Goal: Complete application form: Complete application form

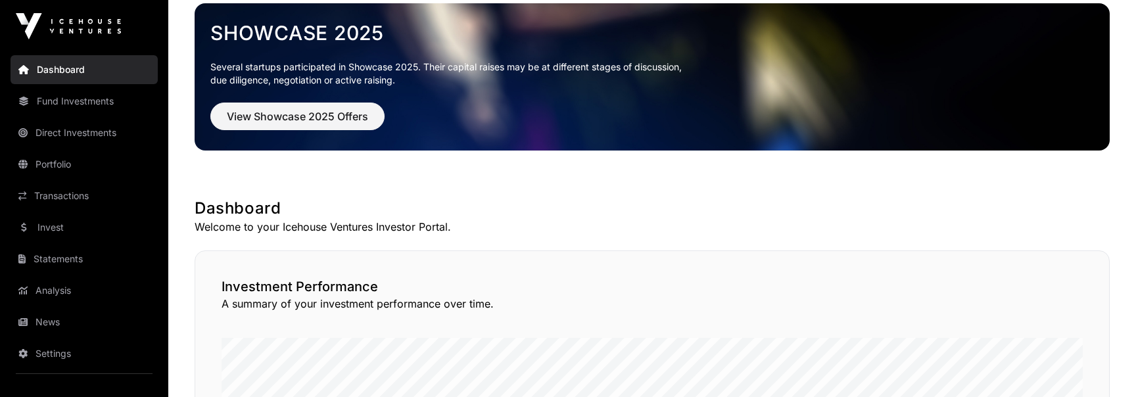
scroll to position [23, 0]
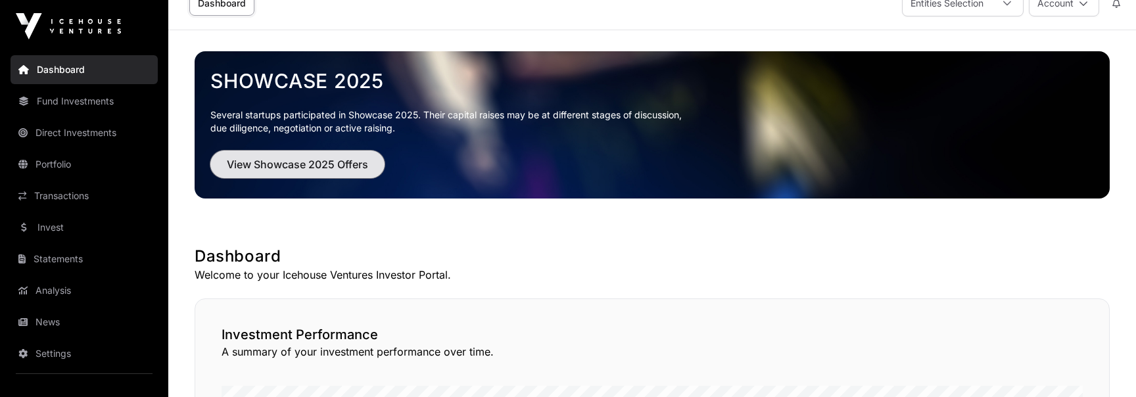
click at [314, 168] on span "View Showcase 2025 Offers" at bounding box center [297, 164] width 141 height 16
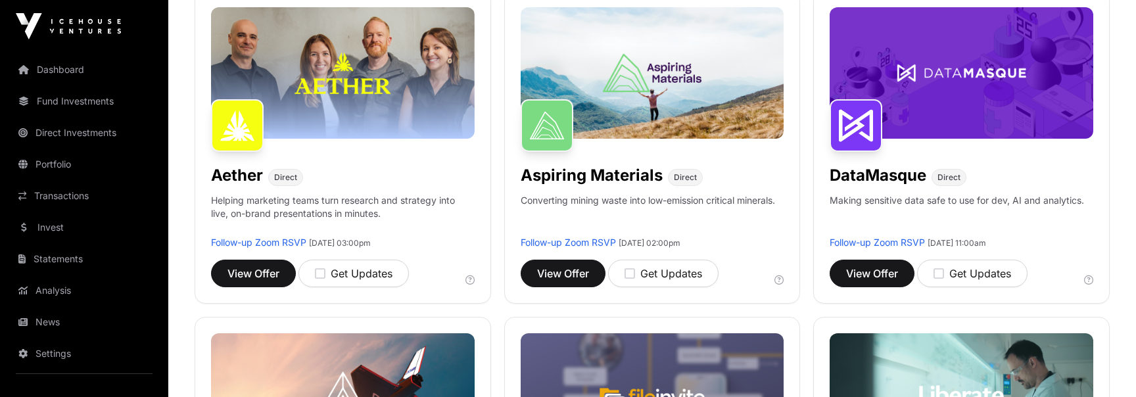
scroll to position [239, 0]
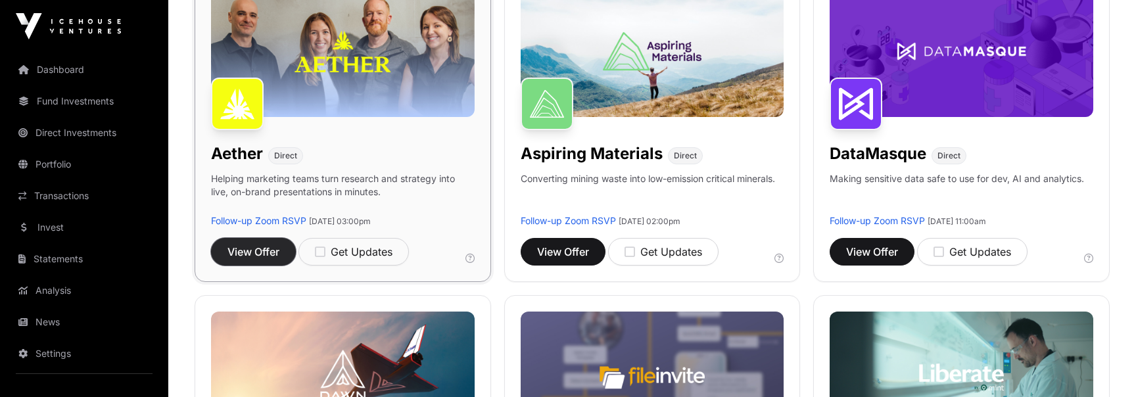
click at [265, 250] on span "View Offer" at bounding box center [253, 252] width 52 height 16
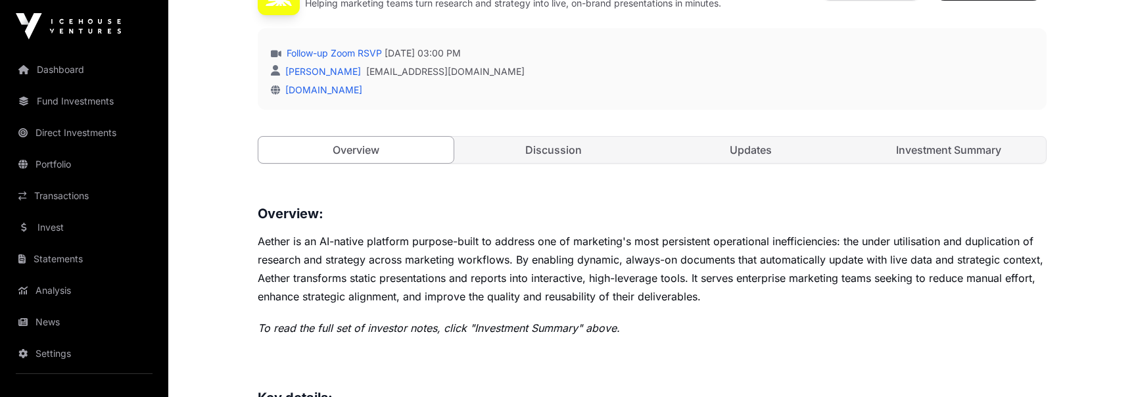
scroll to position [358, 0]
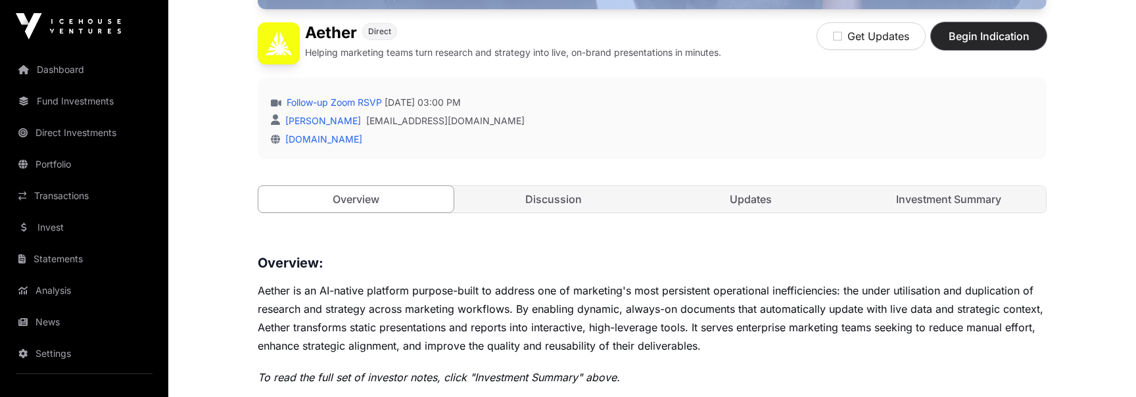
click at [988, 39] on span "Begin Indication" at bounding box center [988, 36] width 83 height 16
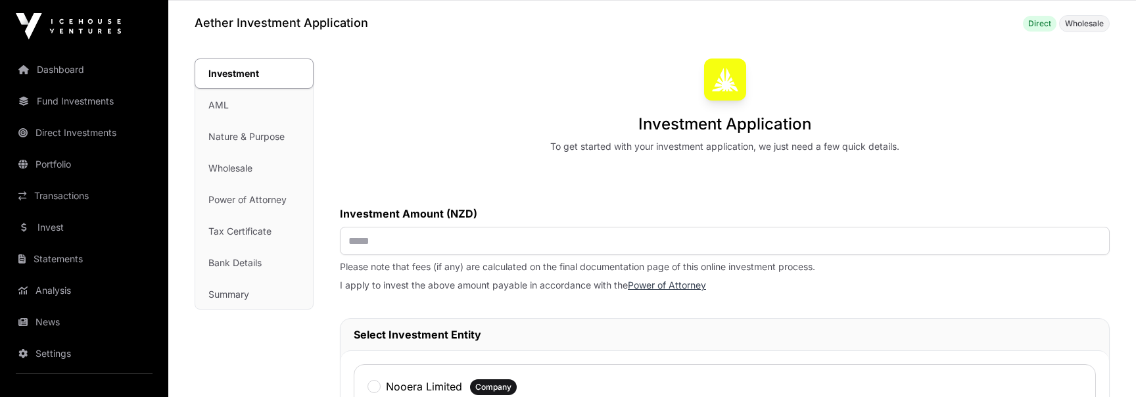
scroll to position [74, 0]
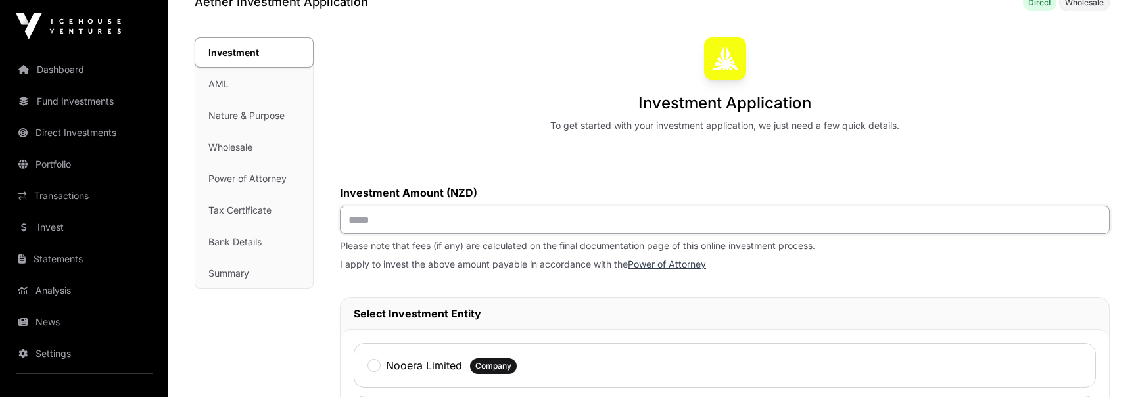
click at [601, 228] on input "text" at bounding box center [725, 220] width 770 height 28
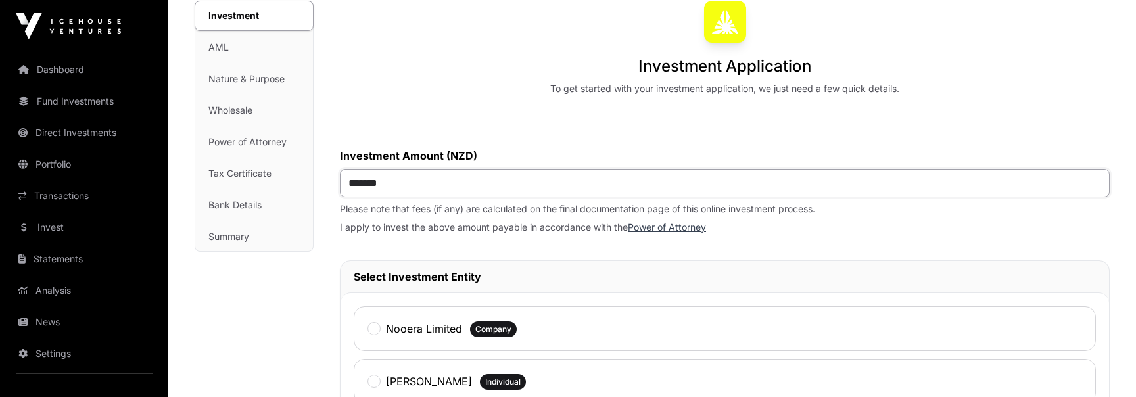
scroll to position [121, 0]
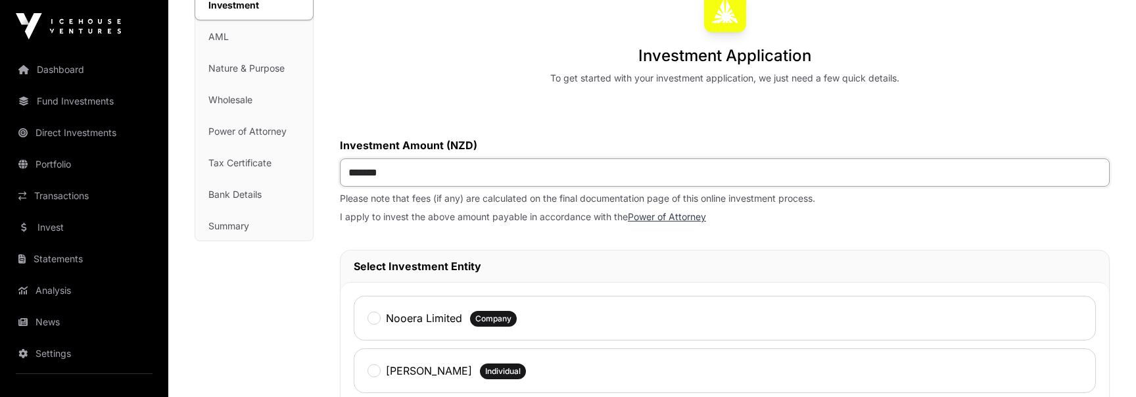
click at [367, 172] on input "*******" at bounding box center [725, 172] width 770 height 28
type input "*******"
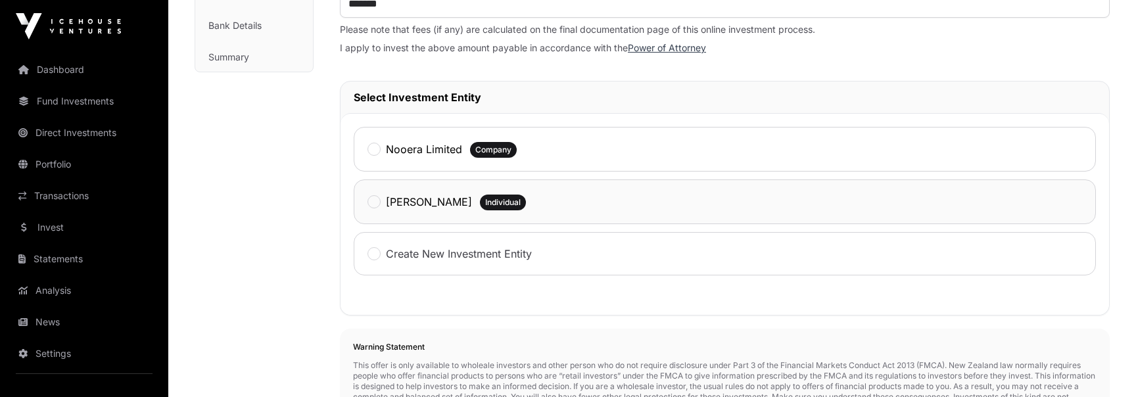
click at [391, 207] on label "[PERSON_NAME]" at bounding box center [429, 202] width 86 height 16
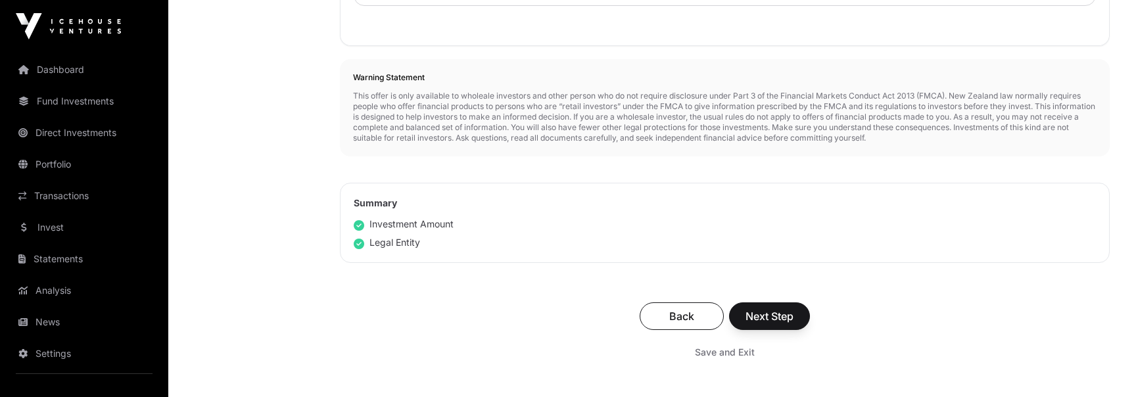
scroll to position [597, 0]
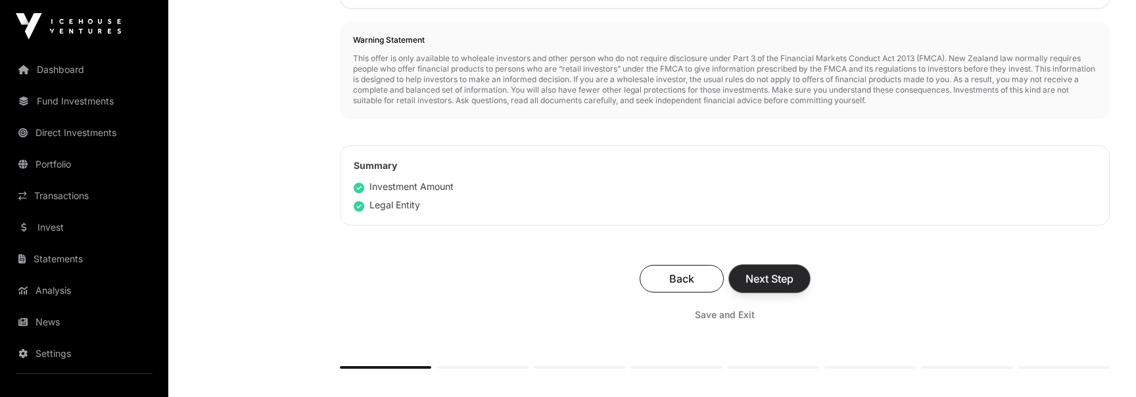
click at [760, 281] on span "Next Step" at bounding box center [769, 279] width 48 height 16
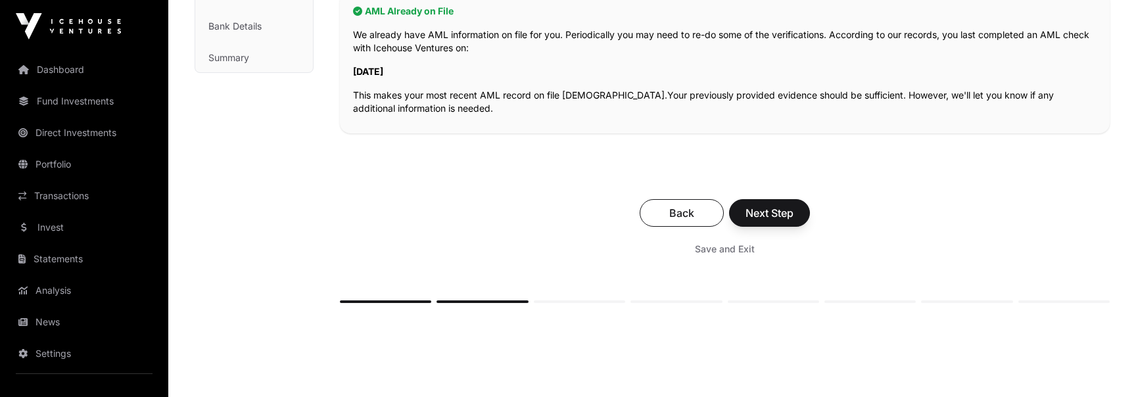
scroll to position [312, 0]
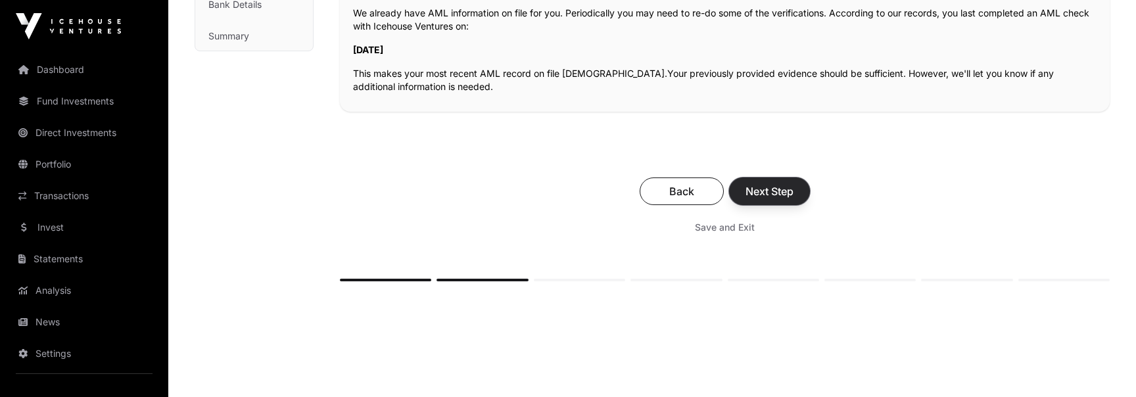
click at [795, 187] on button "Next Step" at bounding box center [769, 191] width 81 height 28
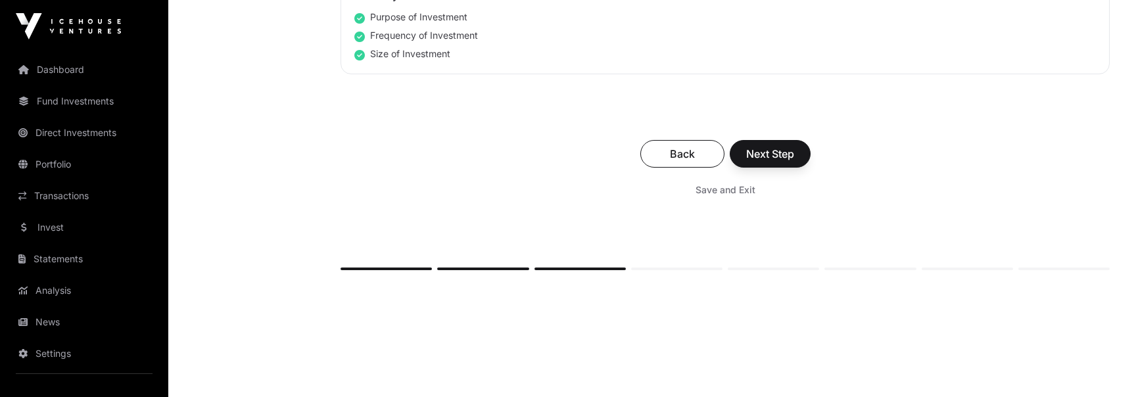
scroll to position [977, 0]
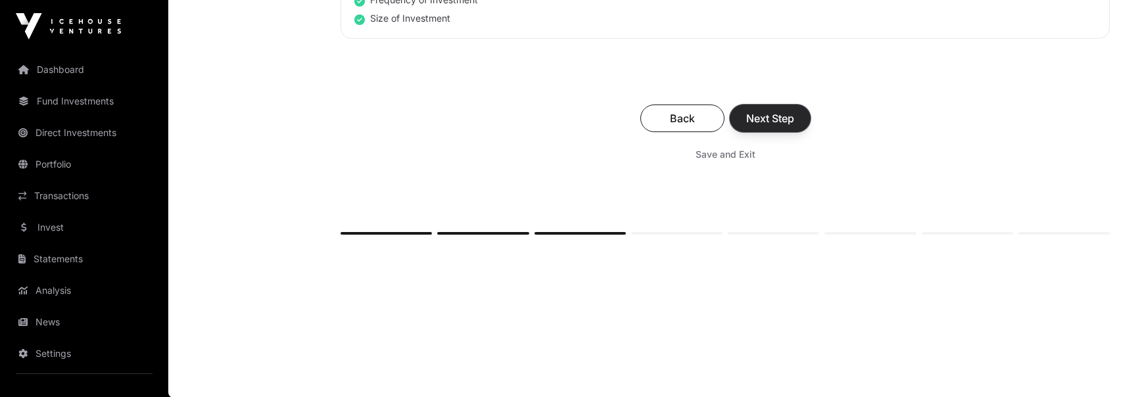
click at [759, 118] on span "Next Step" at bounding box center [770, 118] width 48 height 16
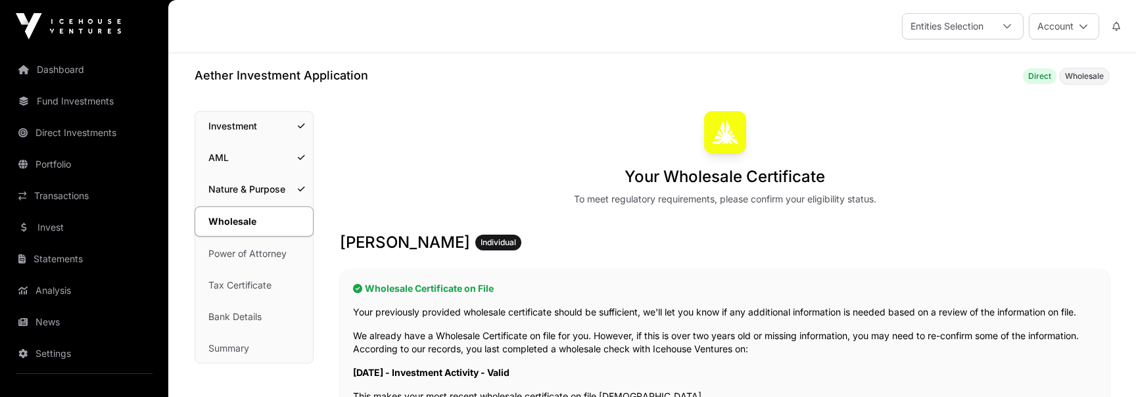
scroll to position [357, 0]
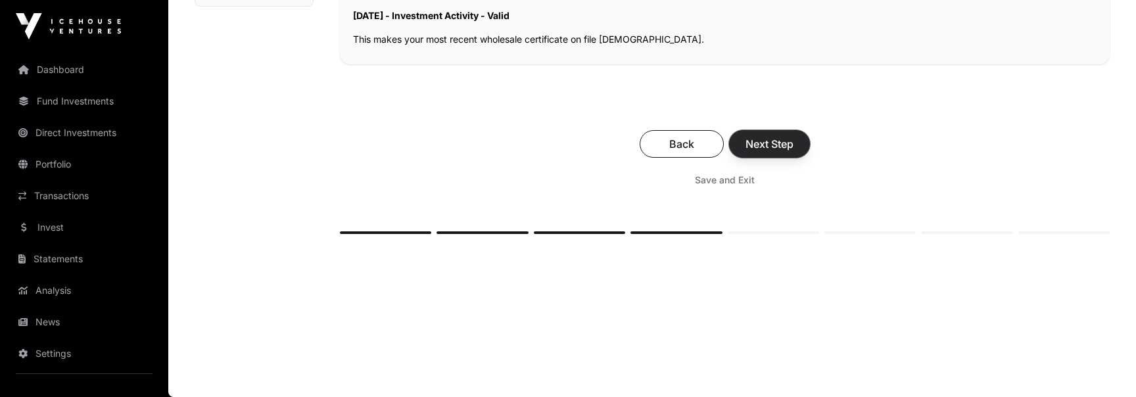
click at [770, 129] on div "Back Next Step Save and Exit" at bounding box center [725, 161] width 770 height 88
click at [770, 144] on span "Next Step" at bounding box center [769, 144] width 48 height 16
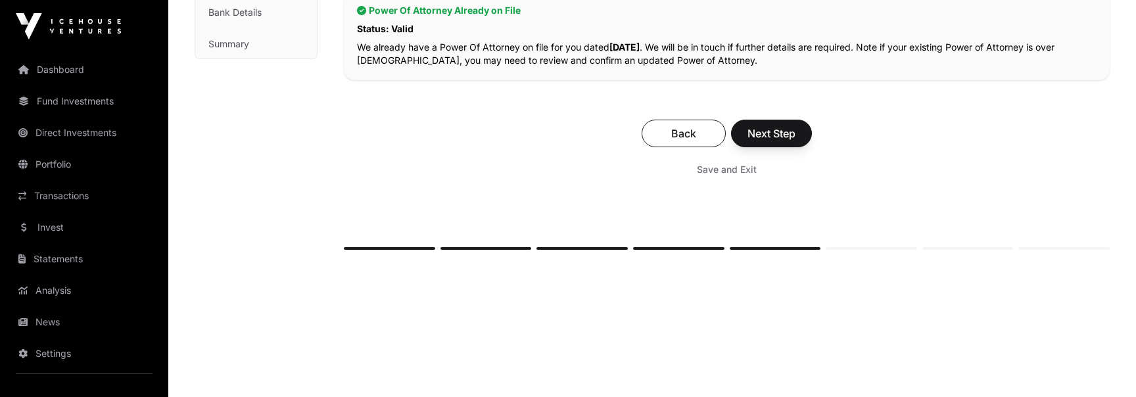
scroll to position [320, 0]
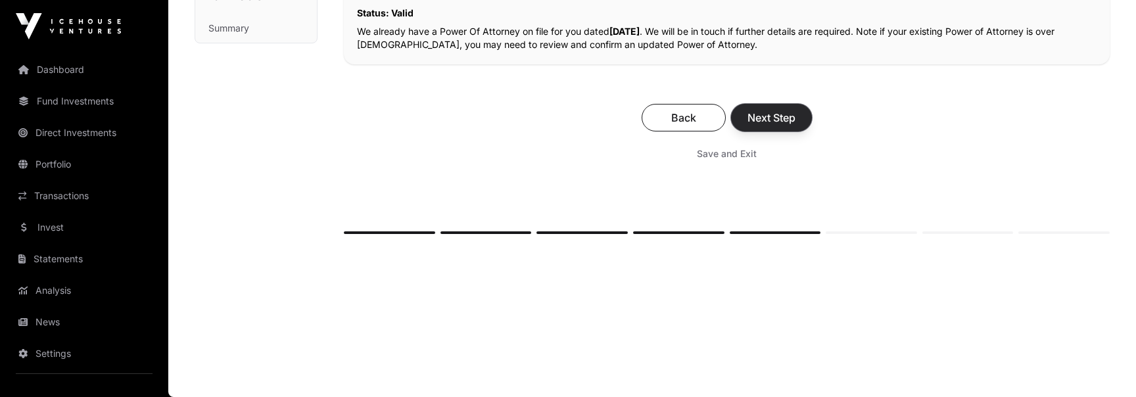
click at [785, 129] on button "Next Step" at bounding box center [771, 118] width 81 height 28
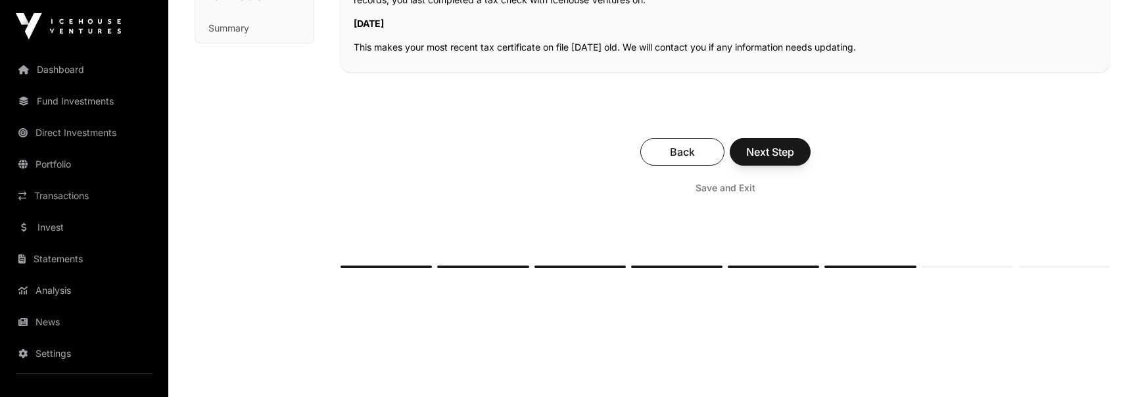
scroll to position [333, 0]
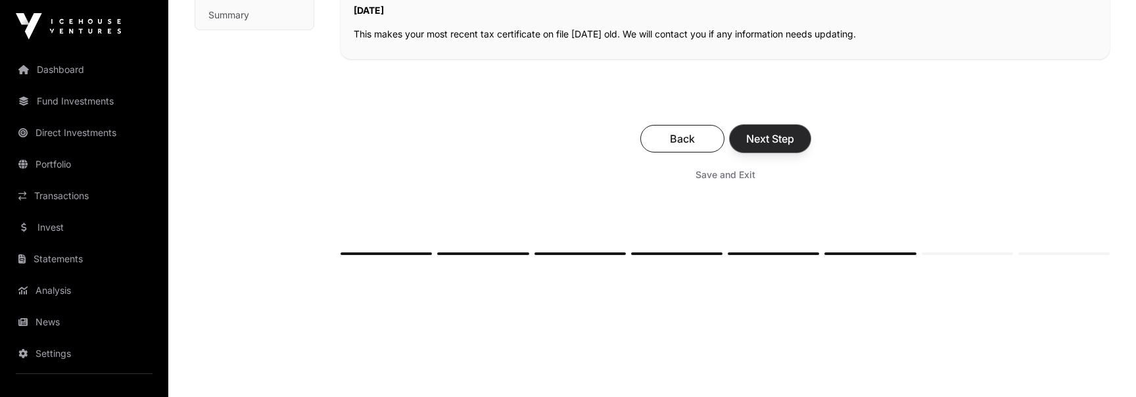
click at [785, 131] on span "Next Step" at bounding box center [770, 139] width 48 height 16
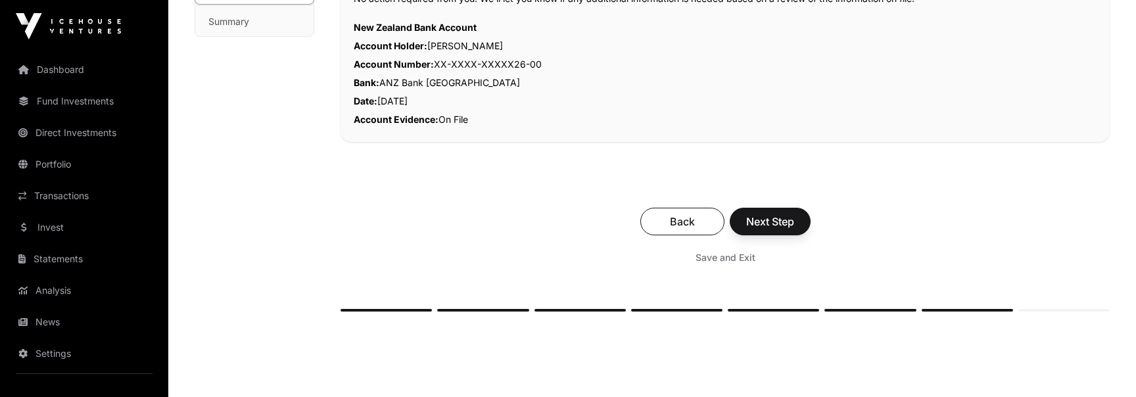
scroll to position [404, 0]
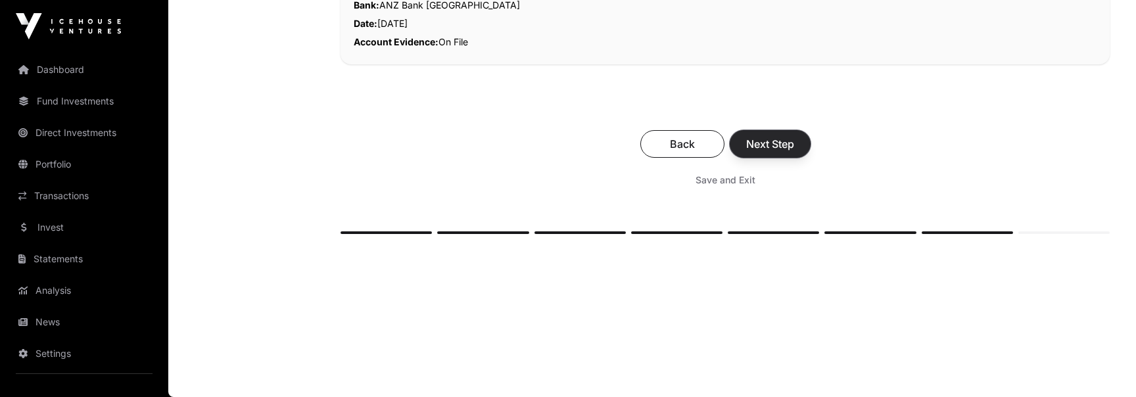
click at [785, 131] on button "Next Step" at bounding box center [770, 144] width 81 height 28
click at [785, 142] on span "Next Step" at bounding box center [770, 144] width 48 height 16
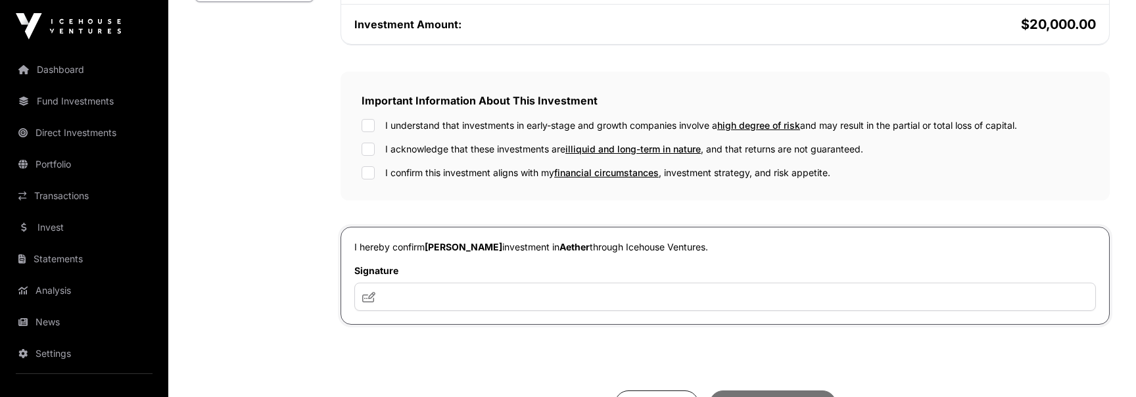
scroll to position [373, 0]
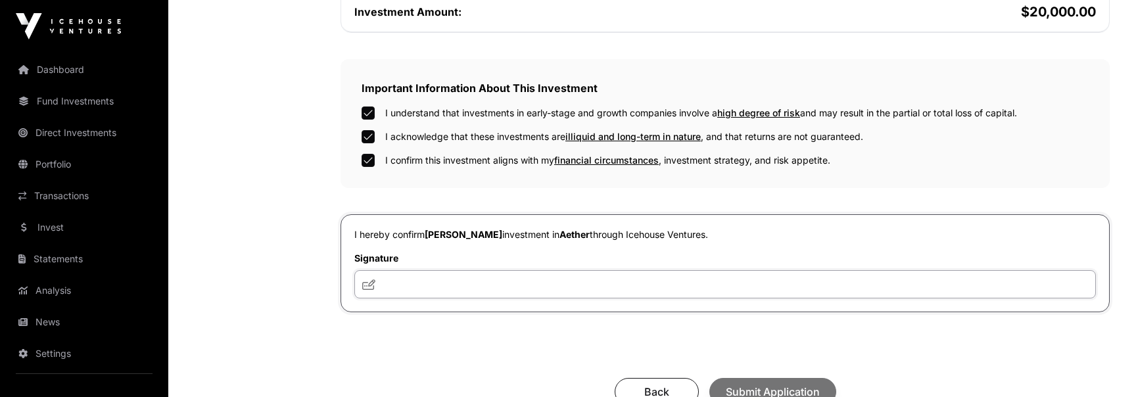
click at [421, 285] on input "text" at bounding box center [724, 284] width 741 height 28
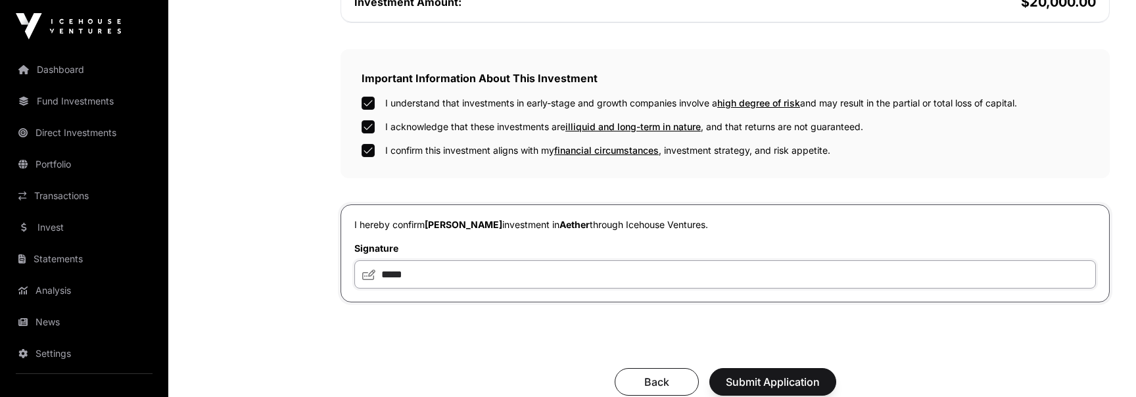
click at [490, 271] on input "*****" at bounding box center [724, 274] width 741 height 28
type input "**********"
click at [776, 379] on span "Submit Application" at bounding box center [773, 382] width 94 height 16
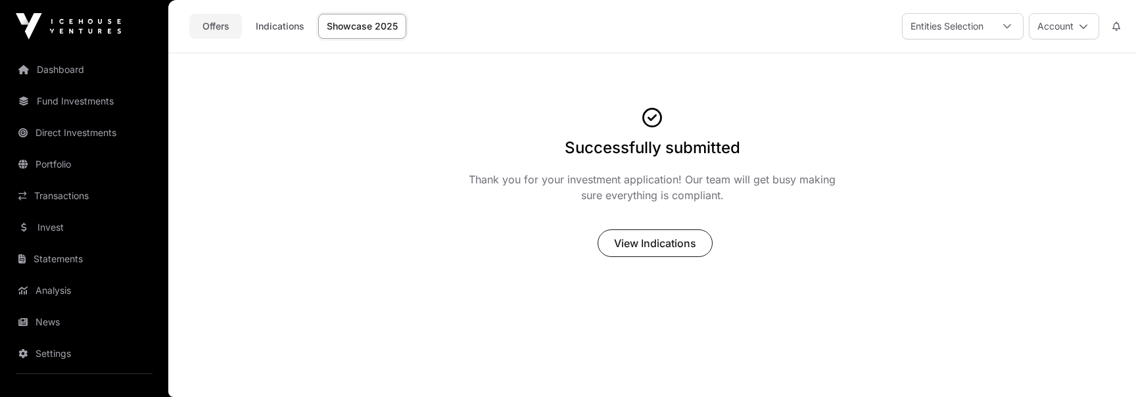
click at [214, 18] on link "Offers" at bounding box center [215, 26] width 53 height 25
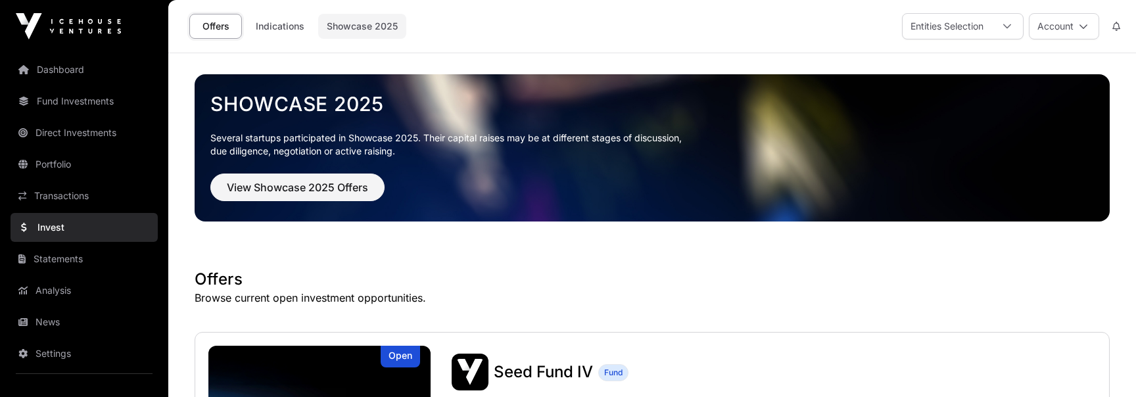
click at [372, 24] on link "Showcase 2025" at bounding box center [362, 26] width 88 height 25
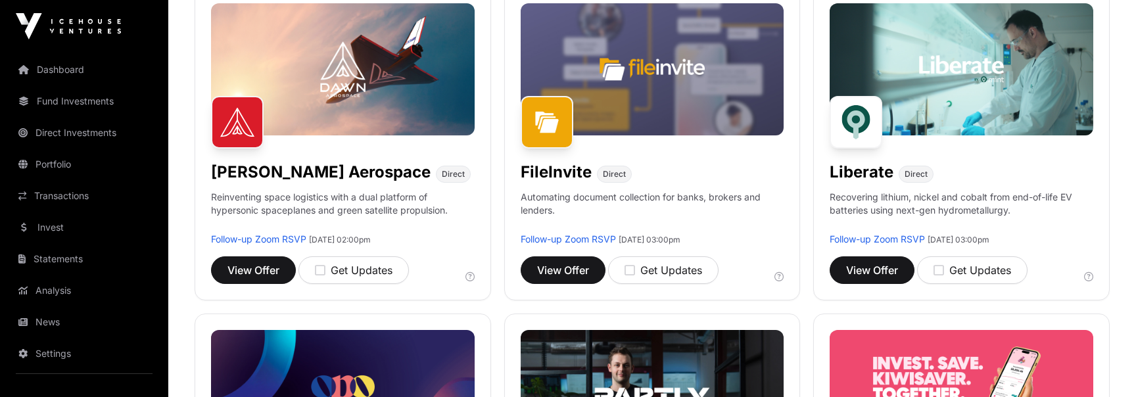
scroll to position [560, 0]
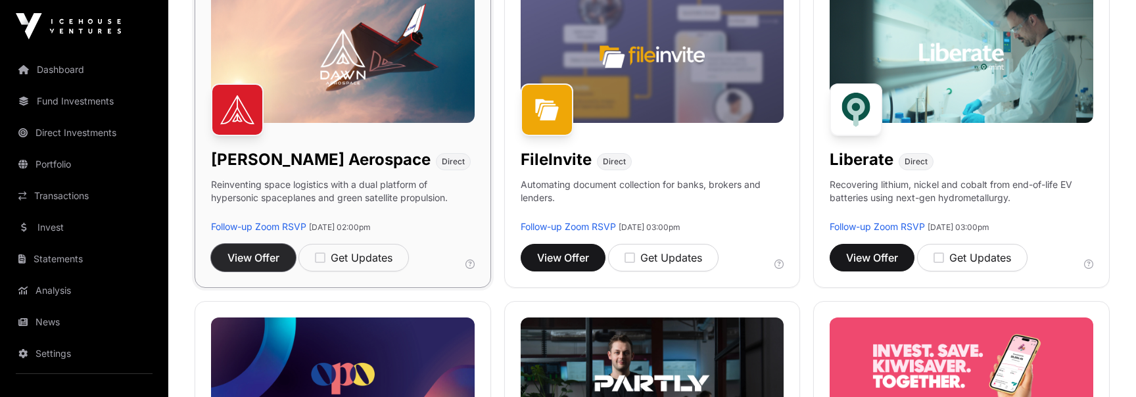
click at [263, 253] on span "View Offer" at bounding box center [253, 258] width 52 height 16
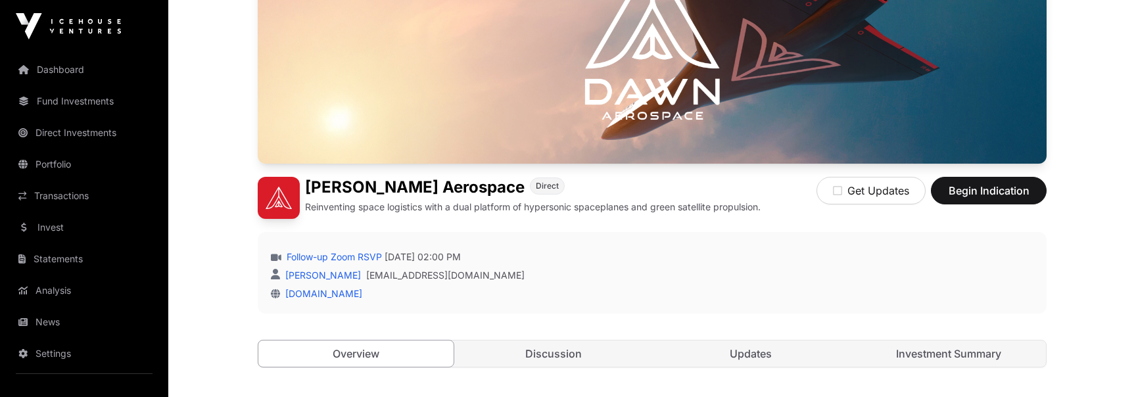
scroll to position [193, 0]
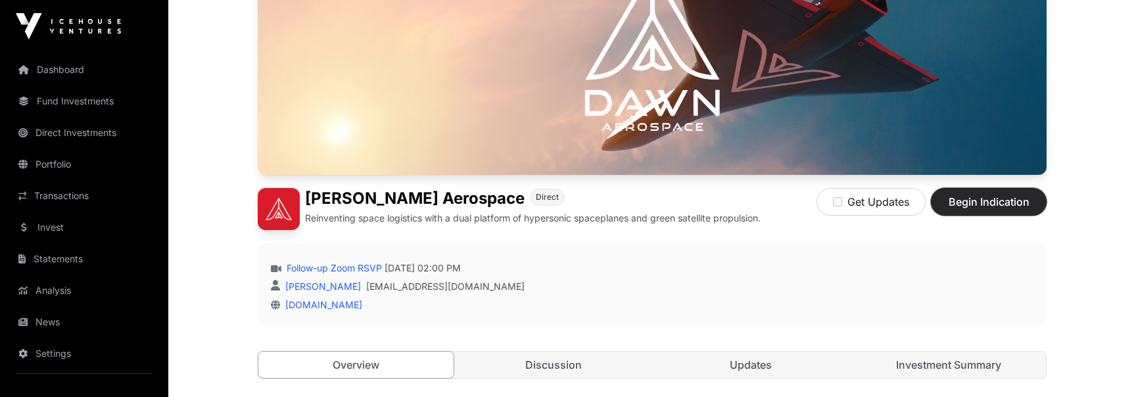
click at [983, 201] on span "Begin Indication" at bounding box center [988, 202] width 83 height 16
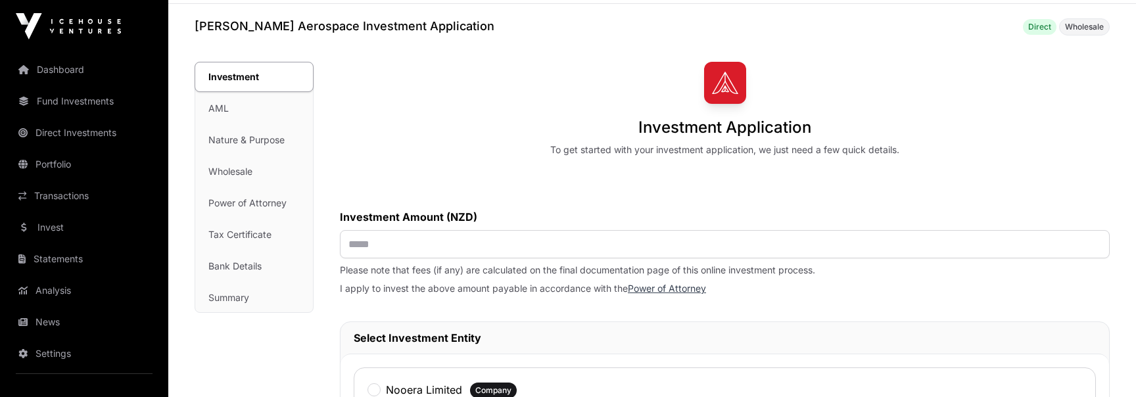
scroll to position [78, 0]
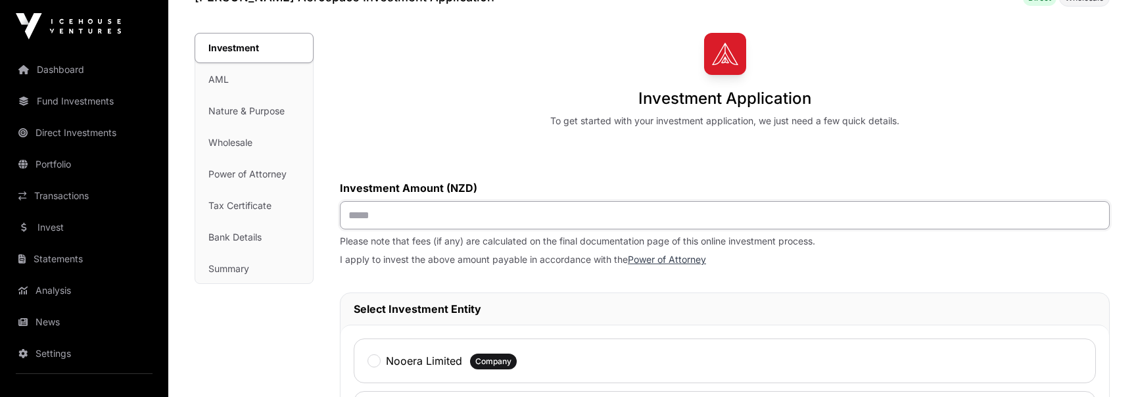
click at [512, 217] on input "text" at bounding box center [725, 215] width 770 height 28
type input "*******"
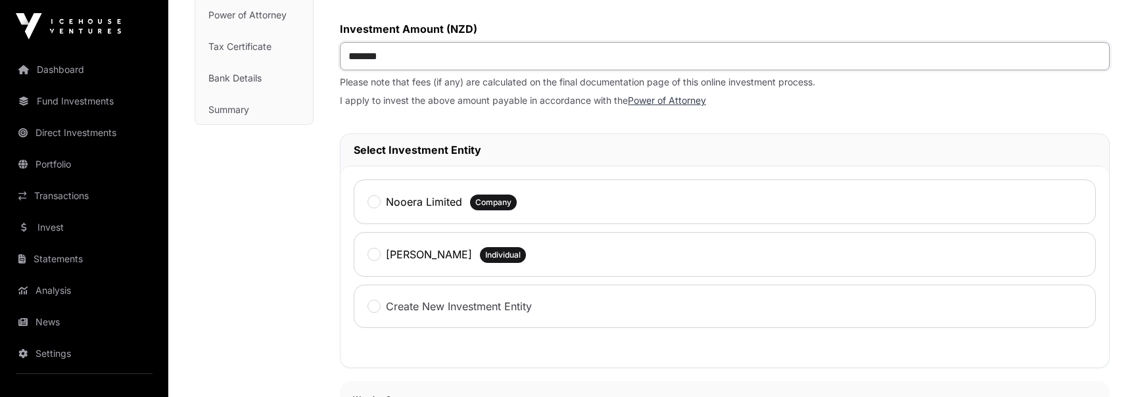
scroll to position [281, 0]
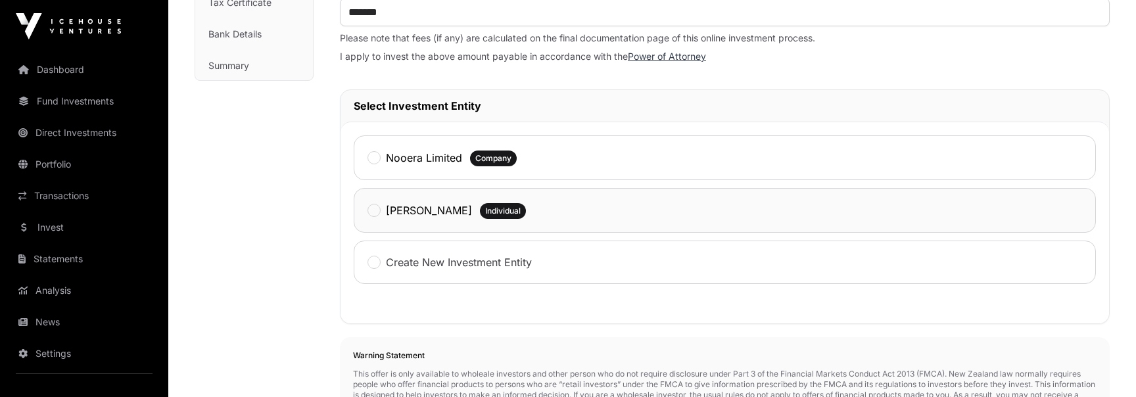
click at [406, 199] on div "[PERSON_NAME] Individual" at bounding box center [725, 210] width 742 height 45
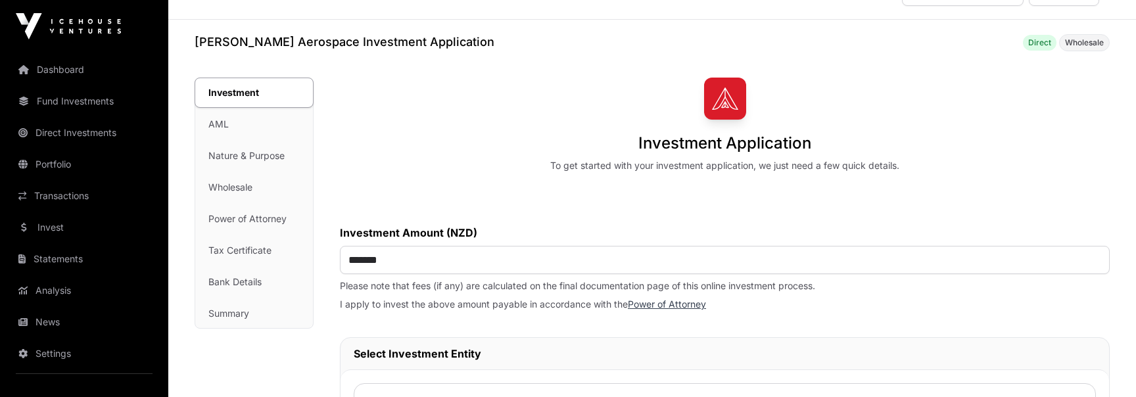
scroll to position [31, 0]
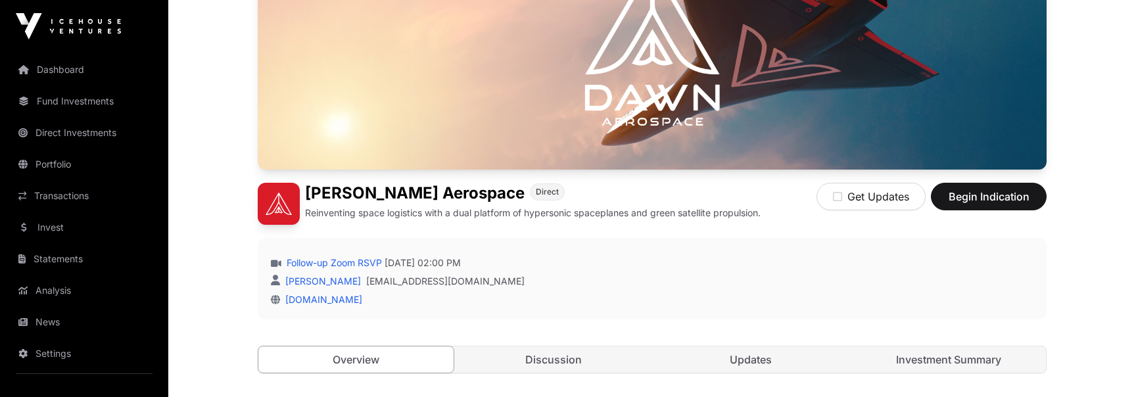
scroll to position [218, 0]
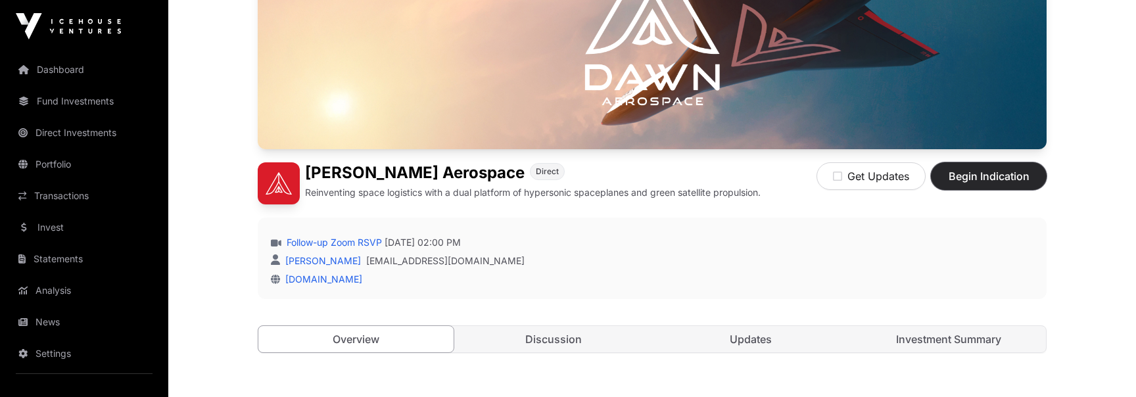
click at [1019, 179] on span "Begin Indication" at bounding box center [988, 176] width 83 height 16
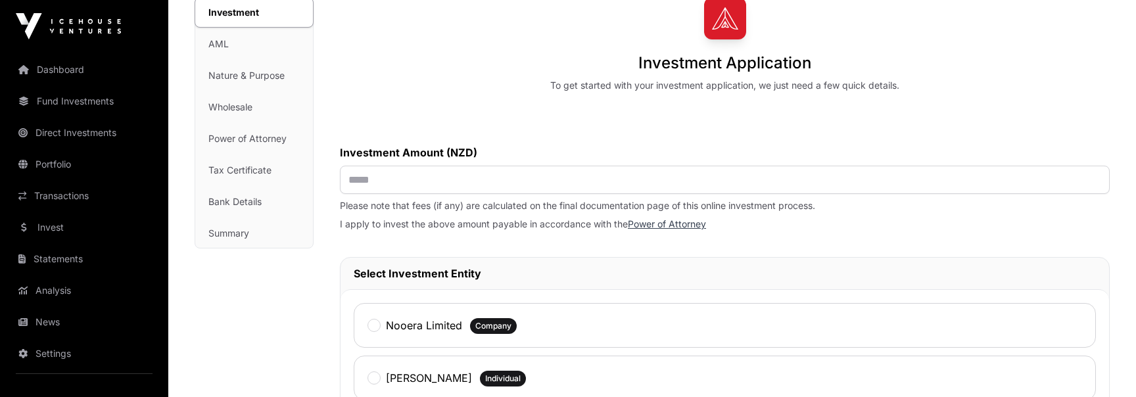
scroll to position [212, 0]
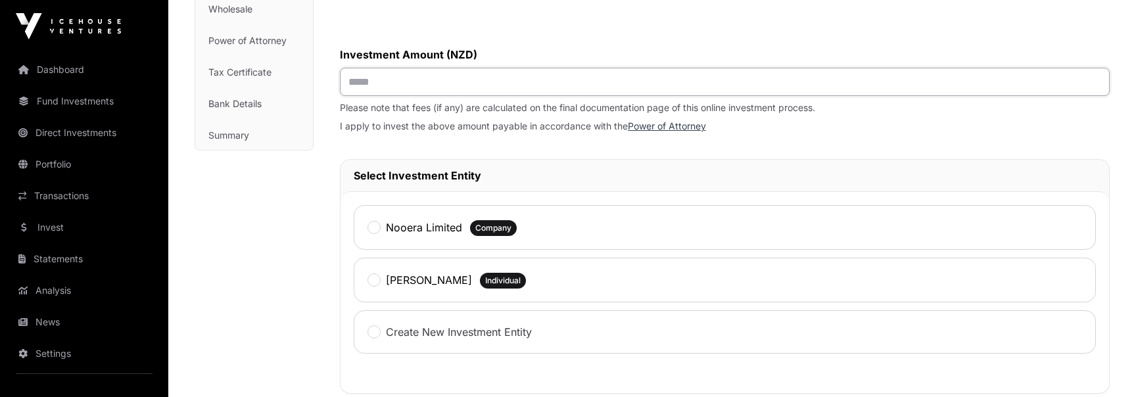
click at [505, 89] on input "text" at bounding box center [725, 82] width 770 height 28
type input "*******"
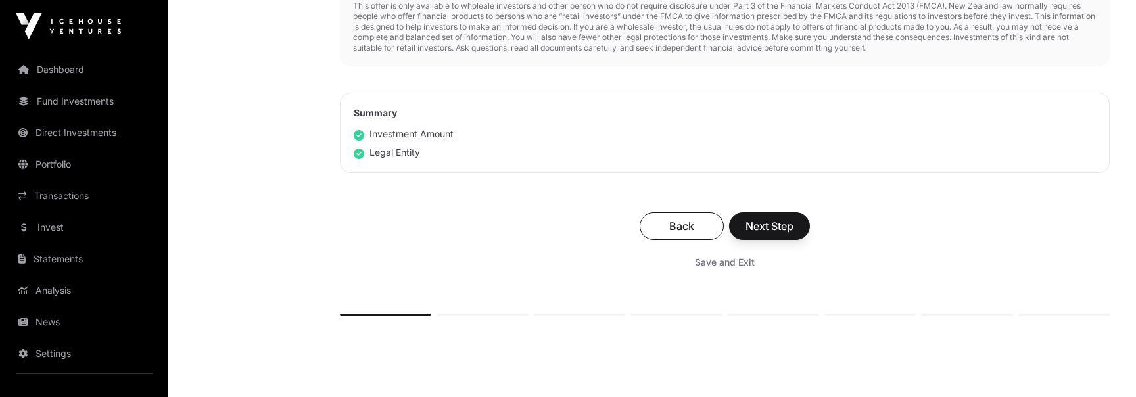
scroll to position [645, 0]
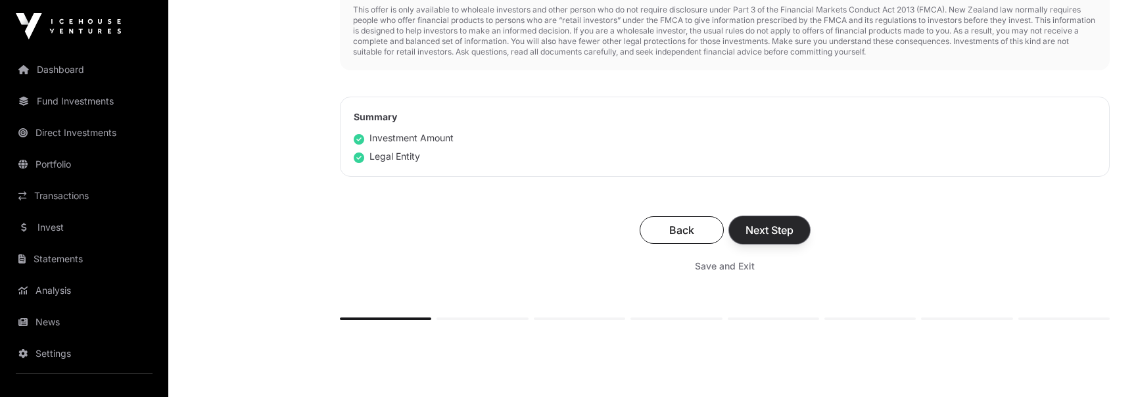
click at [786, 233] on span "Next Step" at bounding box center [769, 230] width 48 height 16
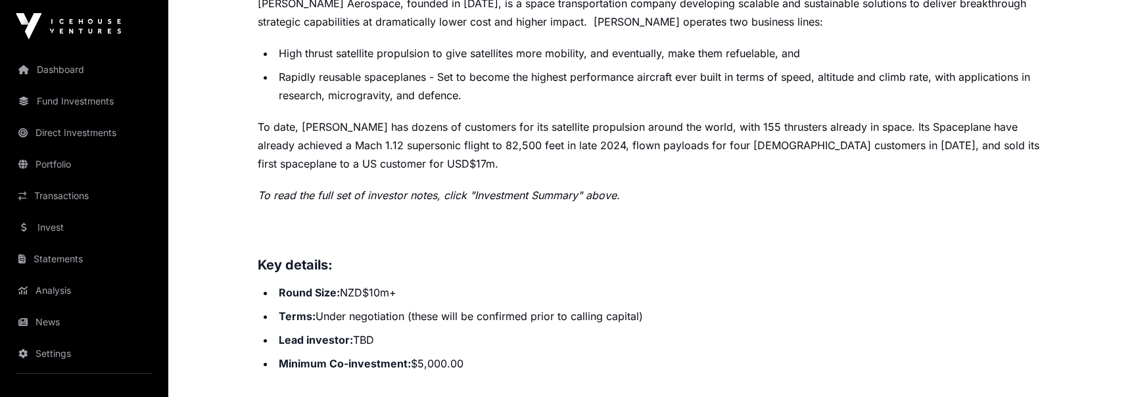
scroll to position [218, 0]
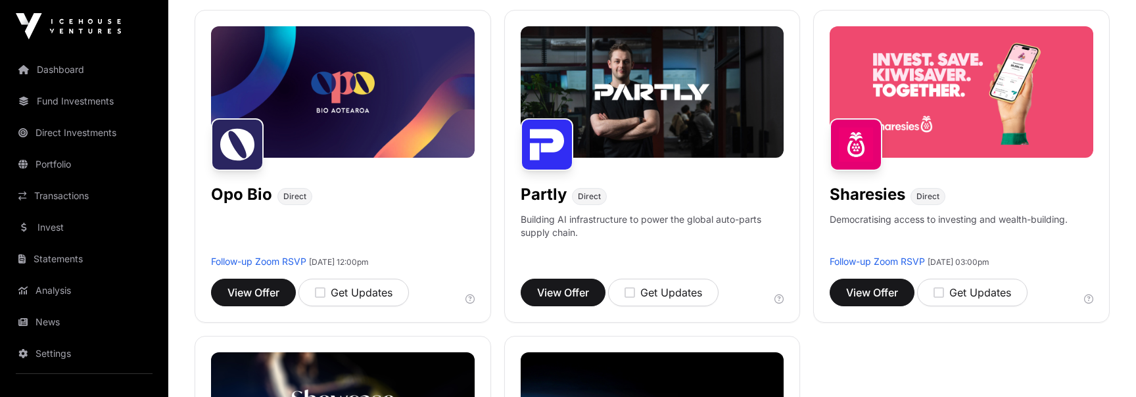
scroll to position [856, 0]
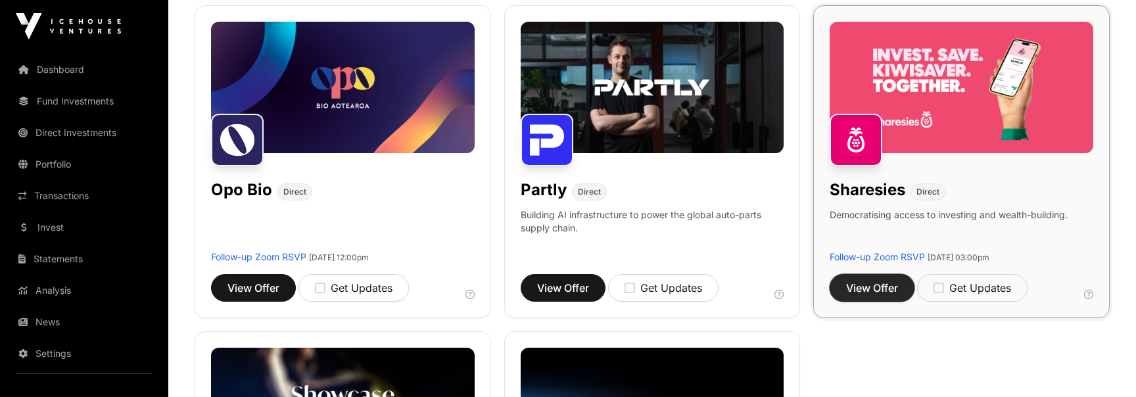
click at [894, 293] on span "View Offer" at bounding box center [872, 288] width 52 height 16
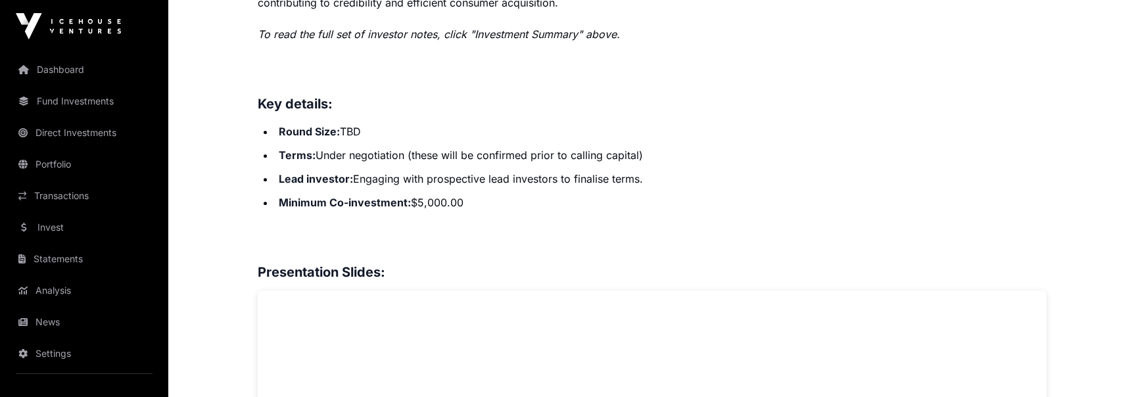
scroll to position [716, 0]
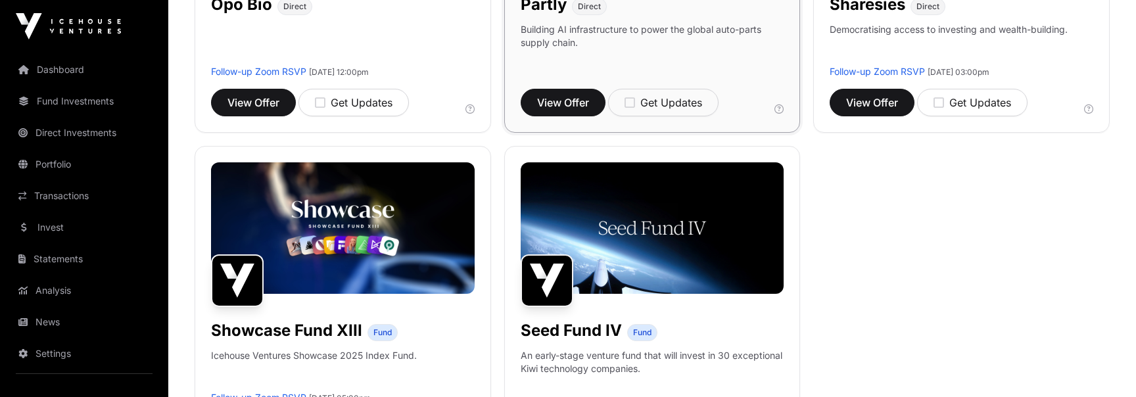
scroll to position [1015, 0]
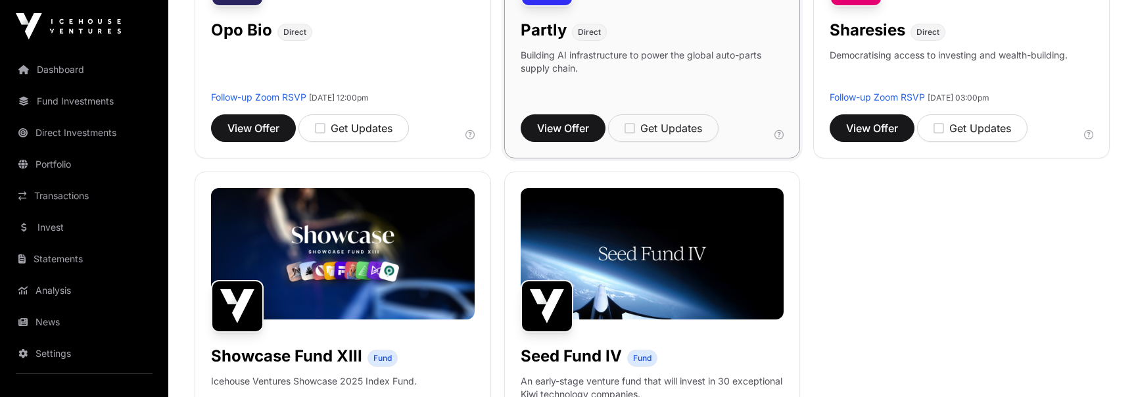
click at [547, 112] on div "Partly Direct Building AI infrastructure to power the global auto-parts supply …" at bounding box center [652, 2] width 296 height 313
click at [547, 115] on button "View Offer" at bounding box center [563, 128] width 85 height 28
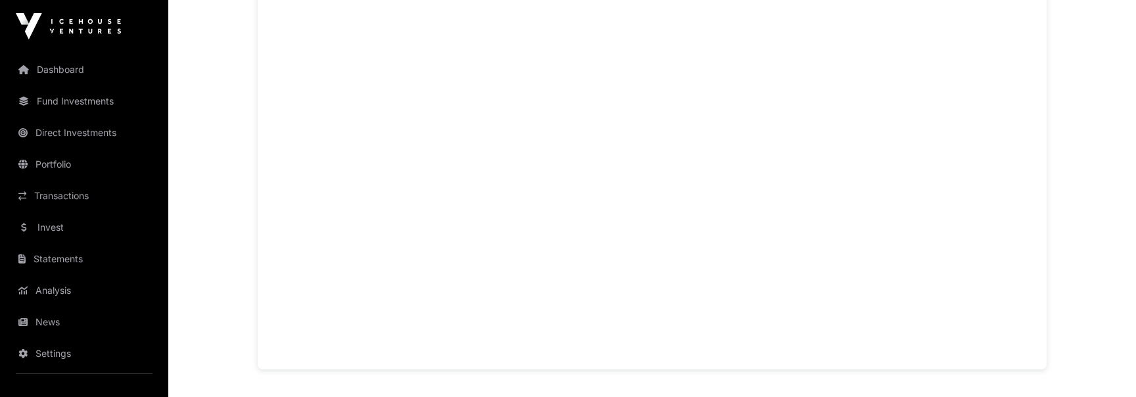
scroll to position [1240, 0]
click at [1081, 174] on main "Showcase 2025 Partly Open Partly Direct Building AI infrastructure to power the…" at bounding box center [651, 228] width 967 height 2831
click at [1059, 168] on div "Showcase 2025 Partly Open Partly Direct Building AI infrastructure to power the…" at bounding box center [651, 181] width 841 height 2737
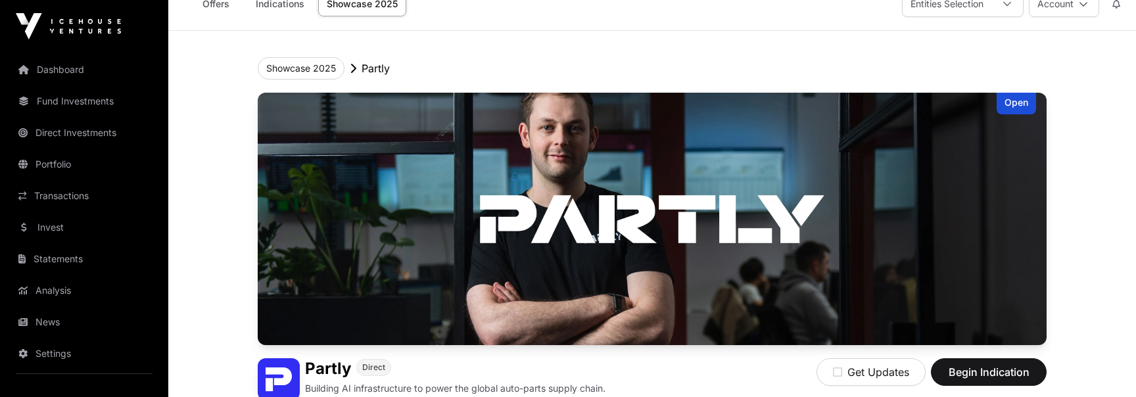
scroll to position [0, 0]
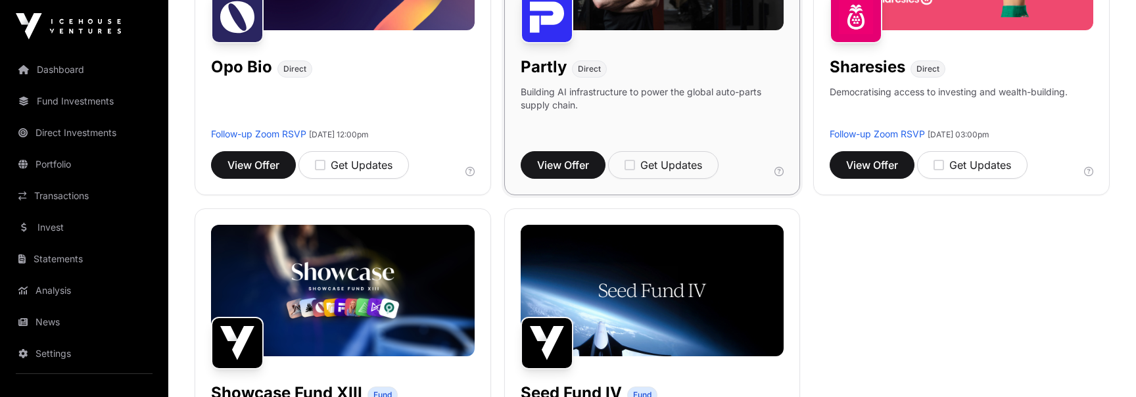
scroll to position [943, 0]
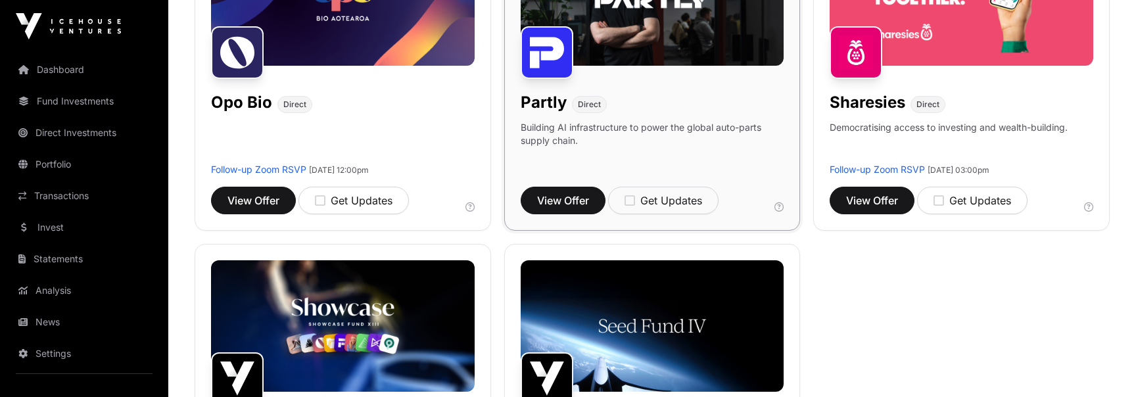
click at [630, 75] on div "Partly Direct Building AI infrastructure to power the global auto-parts supply …" at bounding box center [652, 74] width 296 height 313
click at [542, 208] on button "View Offer" at bounding box center [563, 201] width 85 height 28
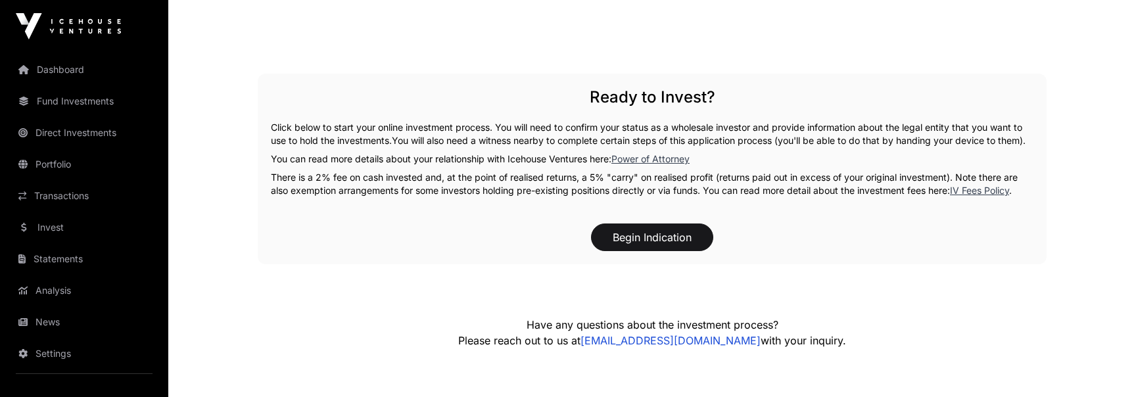
scroll to position [2120, 0]
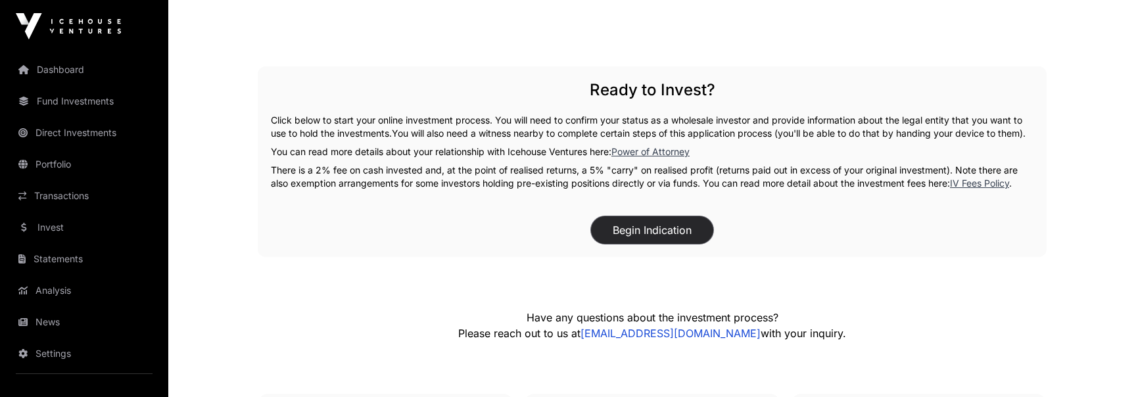
click at [647, 239] on button "Begin Indication" at bounding box center [652, 230] width 122 height 28
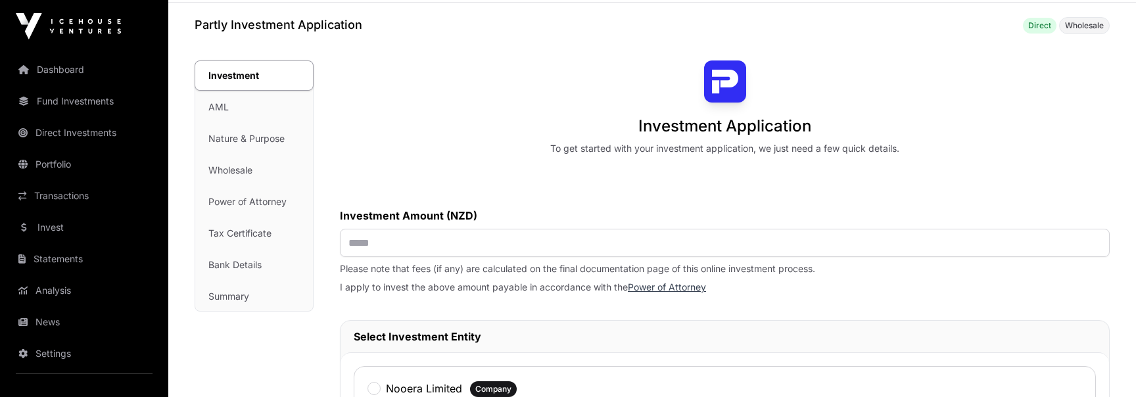
scroll to position [129, 0]
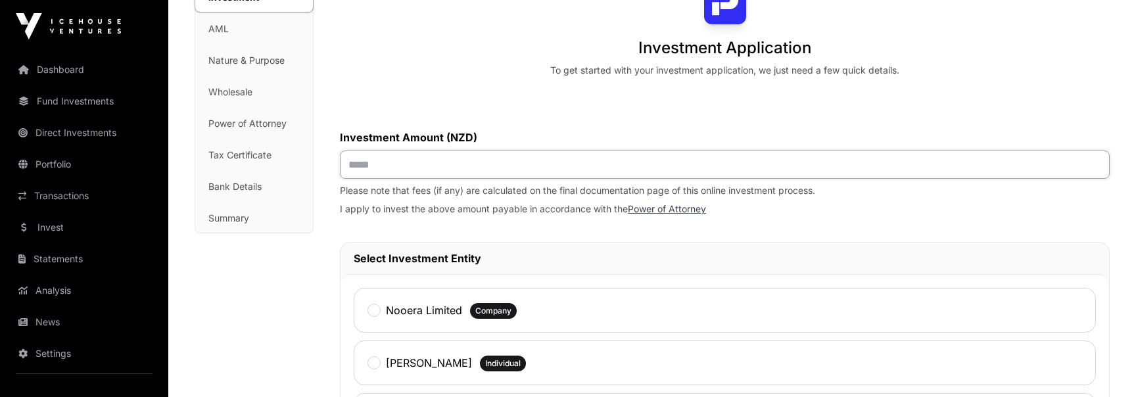
click at [643, 159] on input "text" at bounding box center [725, 165] width 770 height 28
type input "*******"
click at [384, 355] on div "[PERSON_NAME]" at bounding box center [419, 362] width 105 height 17
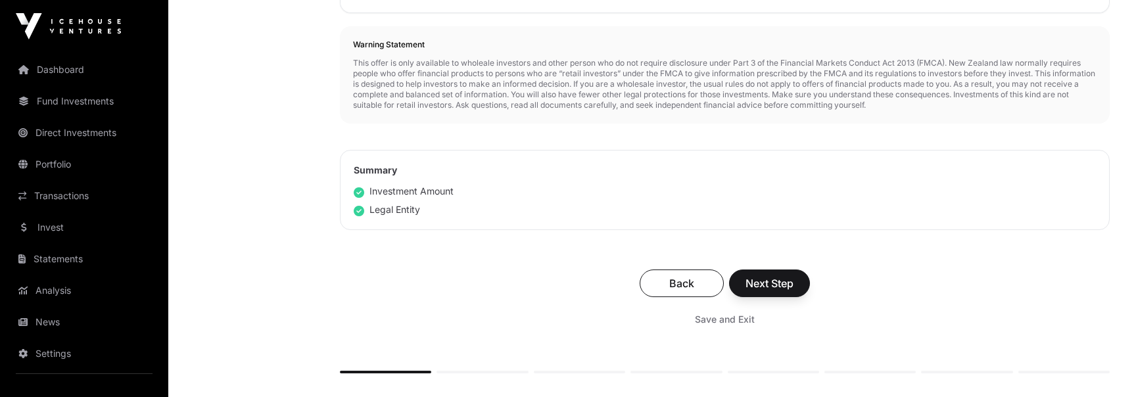
scroll to position [607, 0]
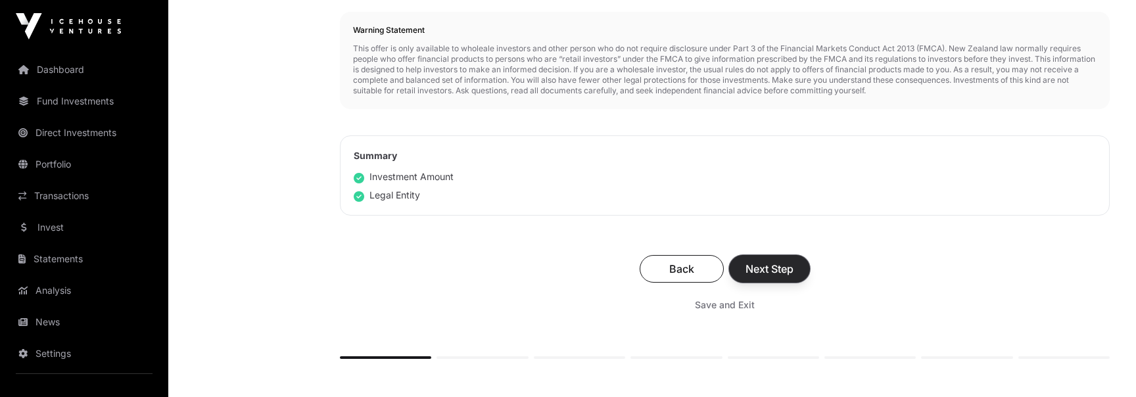
click at [798, 265] on button "Next Step" at bounding box center [769, 269] width 81 height 28
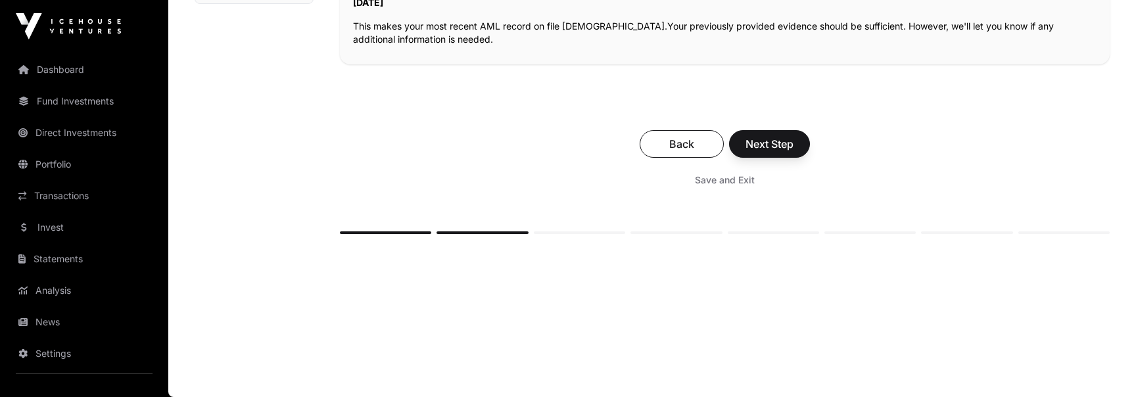
scroll to position [352, 0]
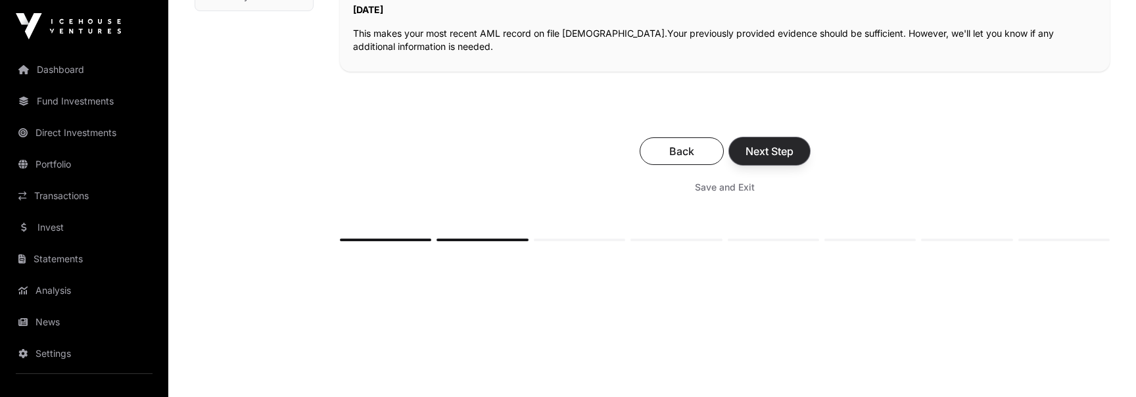
click at [793, 160] on button "Next Step" at bounding box center [769, 151] width 81 height 28
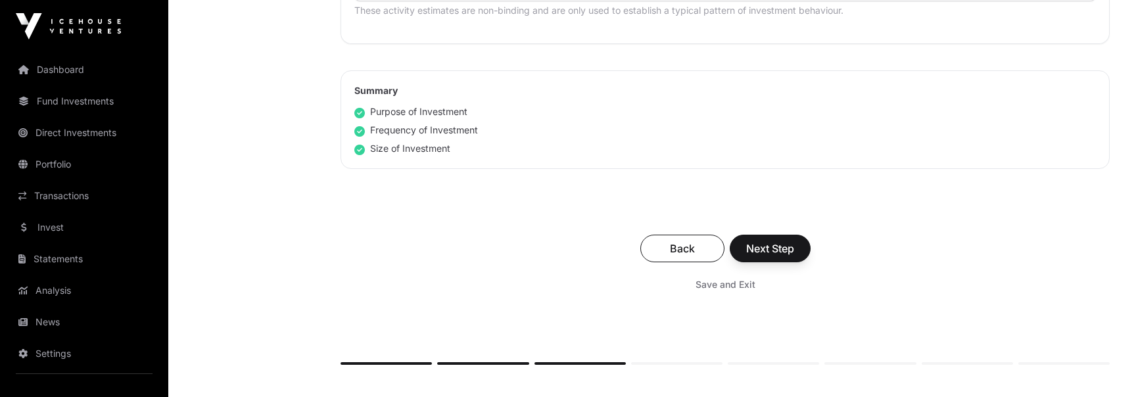
scroll to position [977, 0]
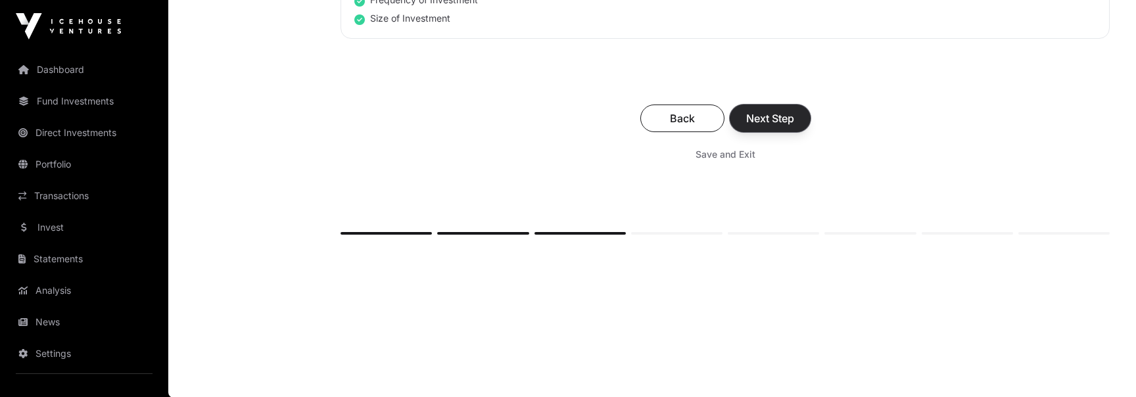
click at [797, 124] on button "Next Step" at bounding box center [770, 119] width 81 height 28
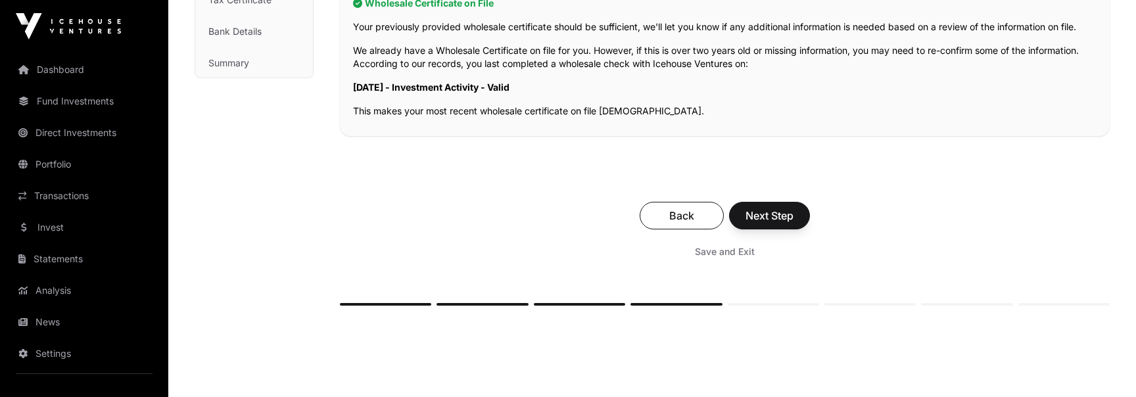
scroll to position [357, 0]
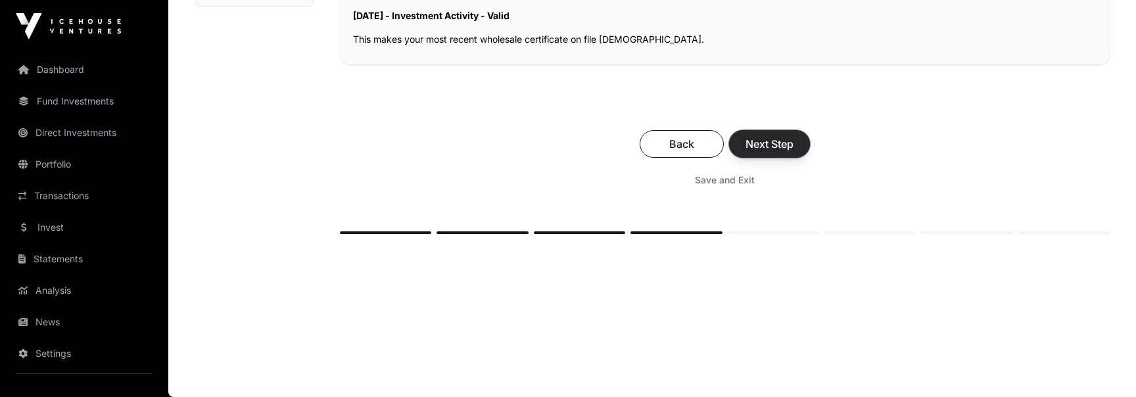
click at [792, 133] on button "Next Step" at bounding box center [769, 144] width 81 height 28
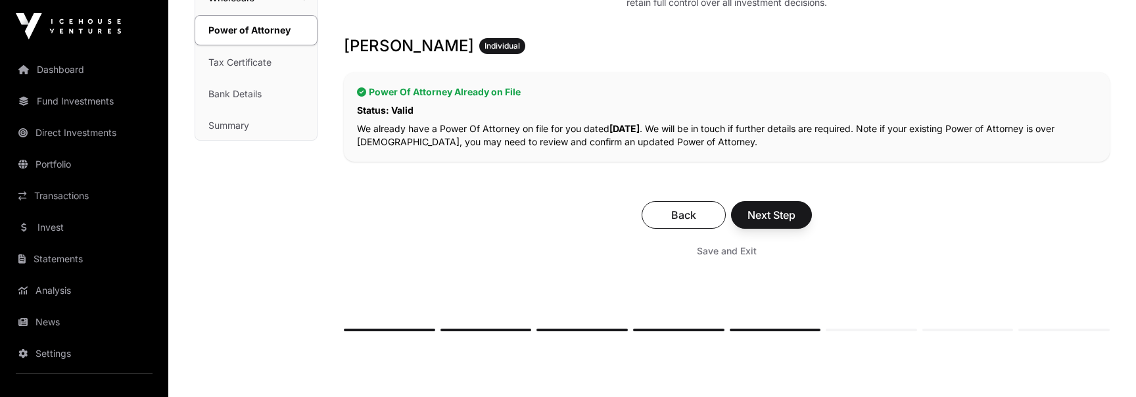
scroll to position [320, 0]
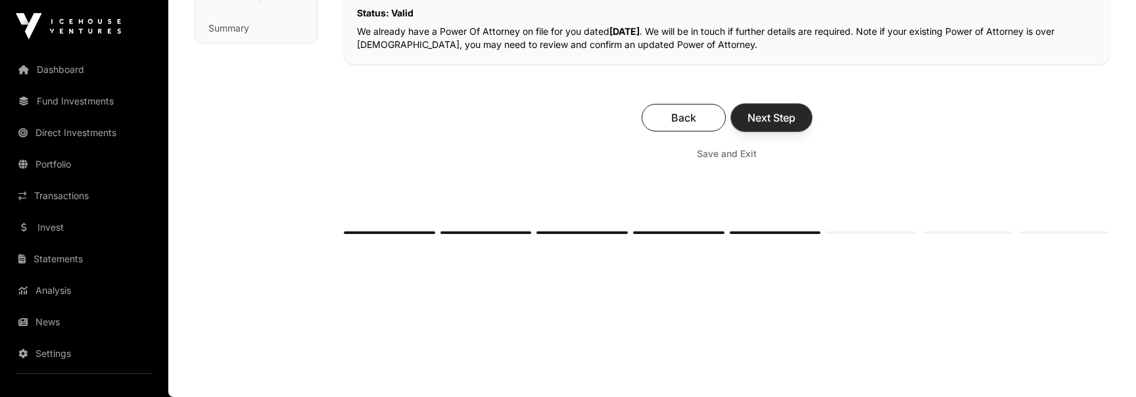
click at [791, 116] on span "Next Step" at bounding box center [771, 118] width 48 height 16
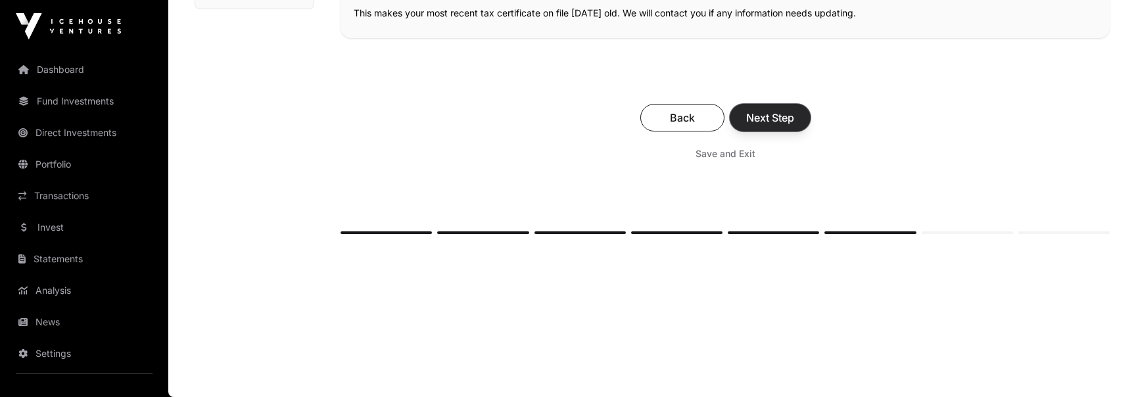
click at [791, 114] on span "Next Step" at bounding box center [770, 118] width 48 height 16
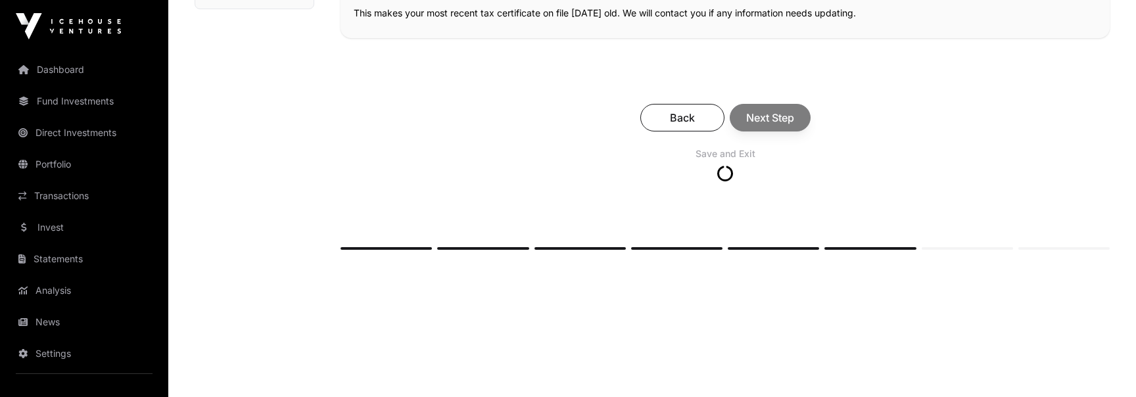
scroll to position [360, 0]
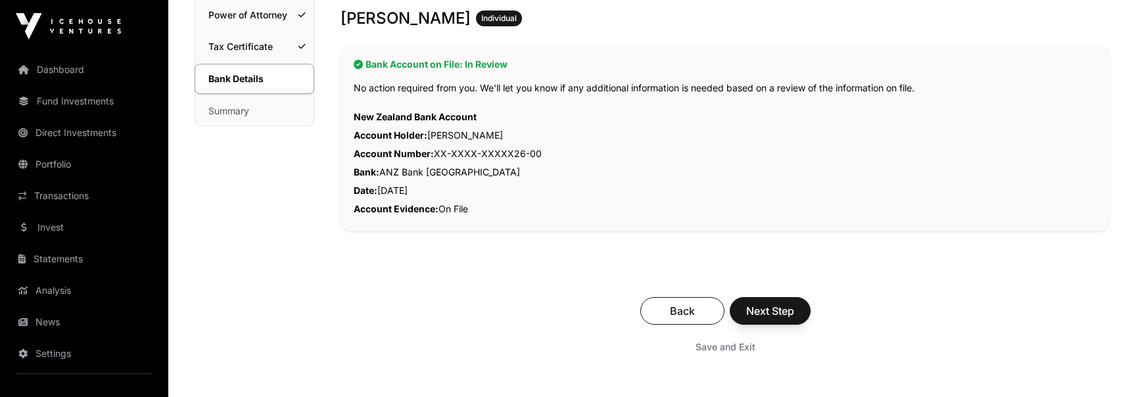
scroll to position [383, 0]
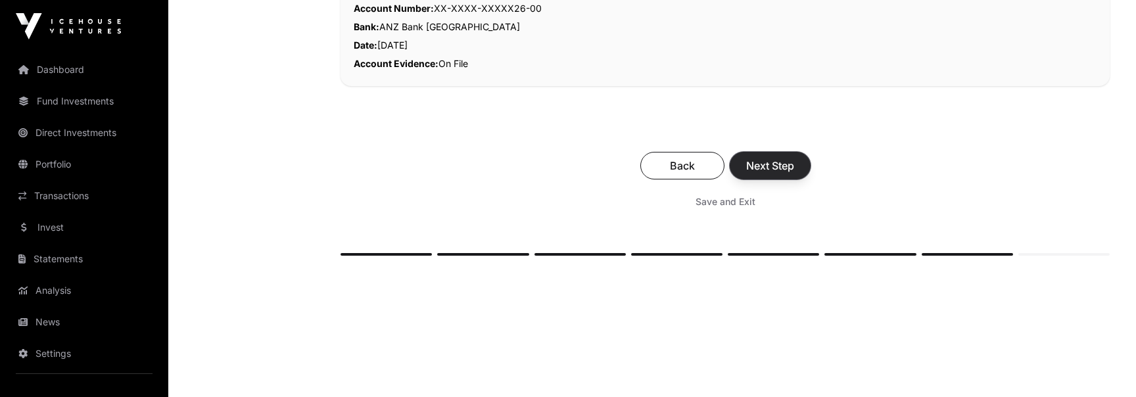
click at [795, 170] on button "Next Step" at bounding box center [770, 166] width 81 height 28
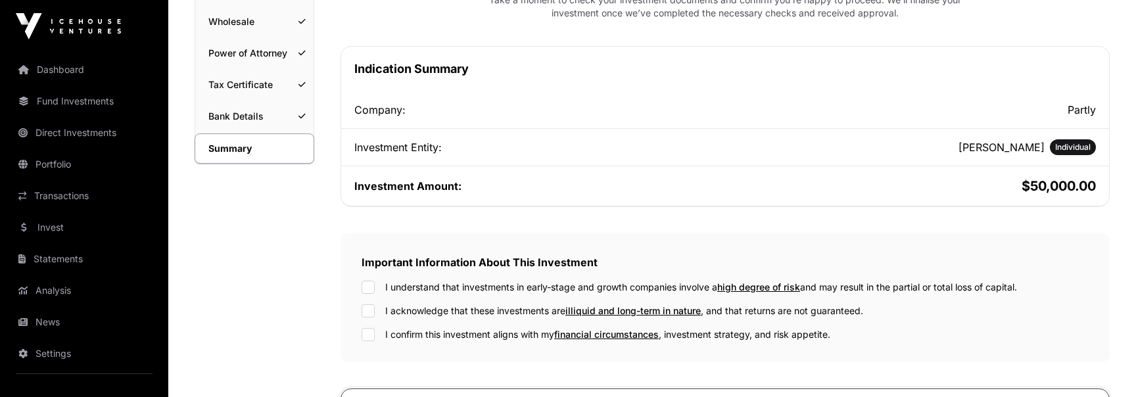
scroll to position [202, 0]
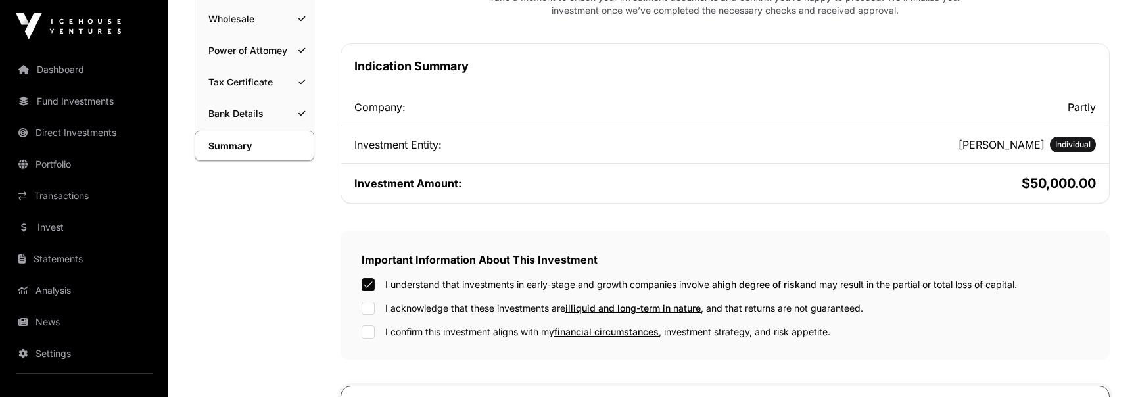
click at [369, 317] on div "I understand that investments in early-stage and growth companies involve a hig…" at bounding box center [724, 308] width 727 height 60
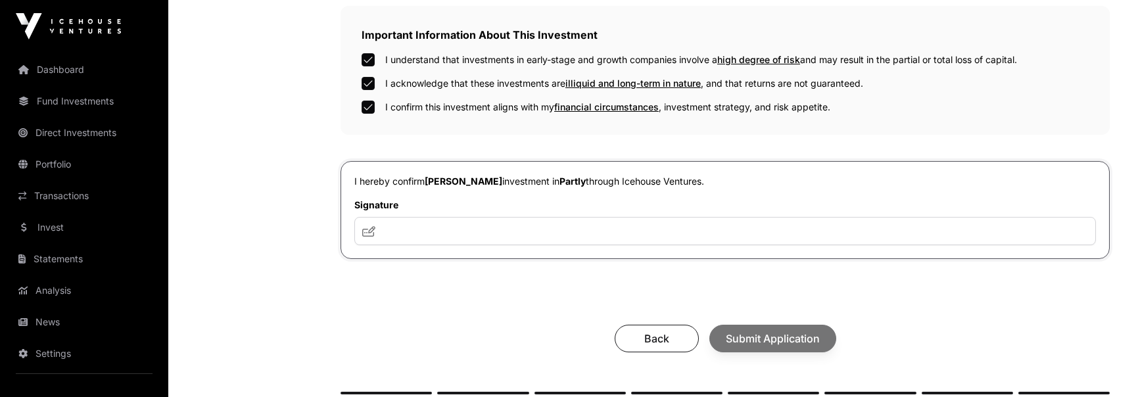
scroll to position [437, 0]
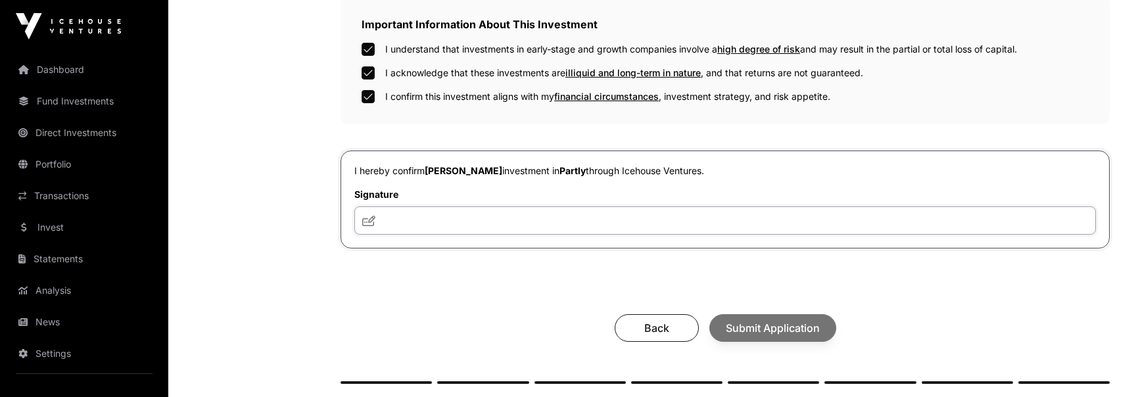
click at [578, 217] on input "text" at bounding box center [724, 220] width 741 height 28
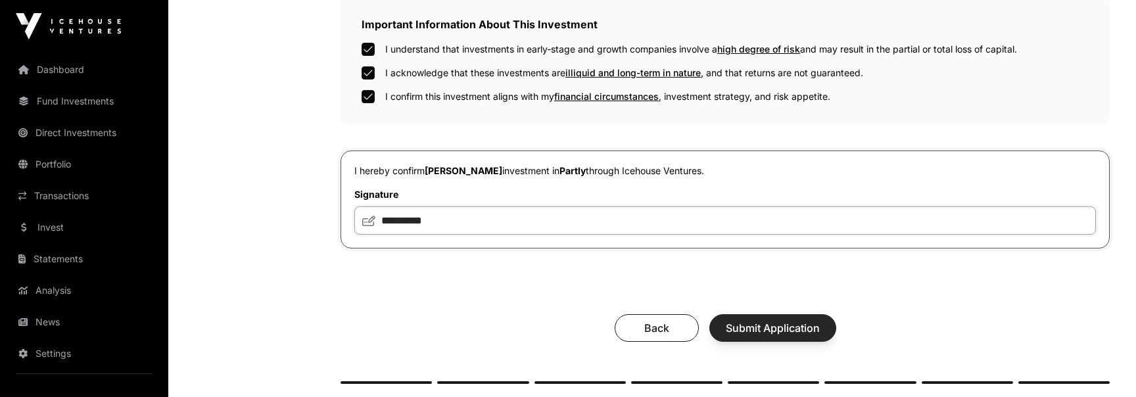
type input "**********"
click at [773, 324] on span "Submit Application" at bounding box center [773, 328] width 94 height 16
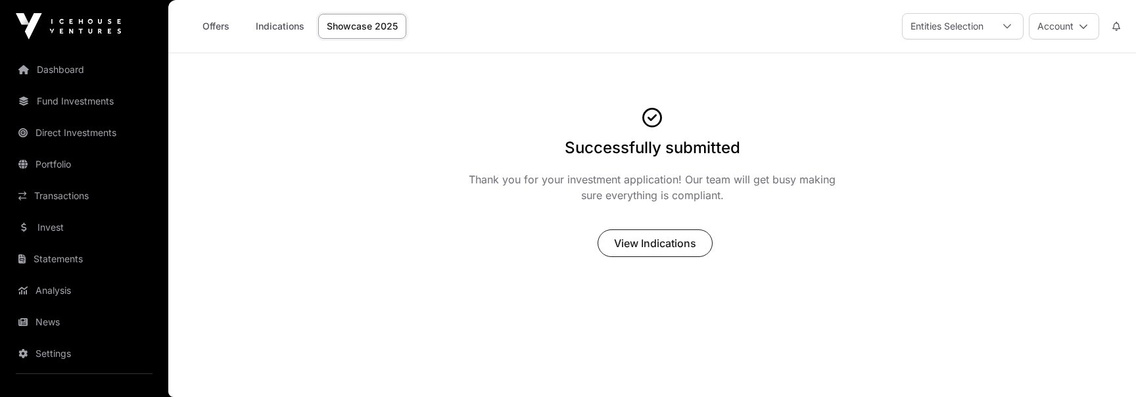
click at [379, 16] on link "Showcase 2025" at bounding box center [362, 26] width 88 height 25
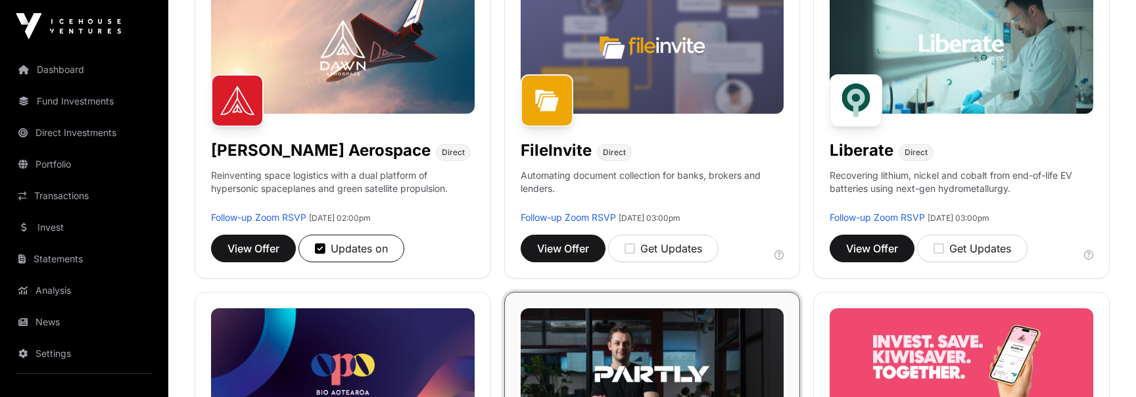
scroll to position [592, 0]
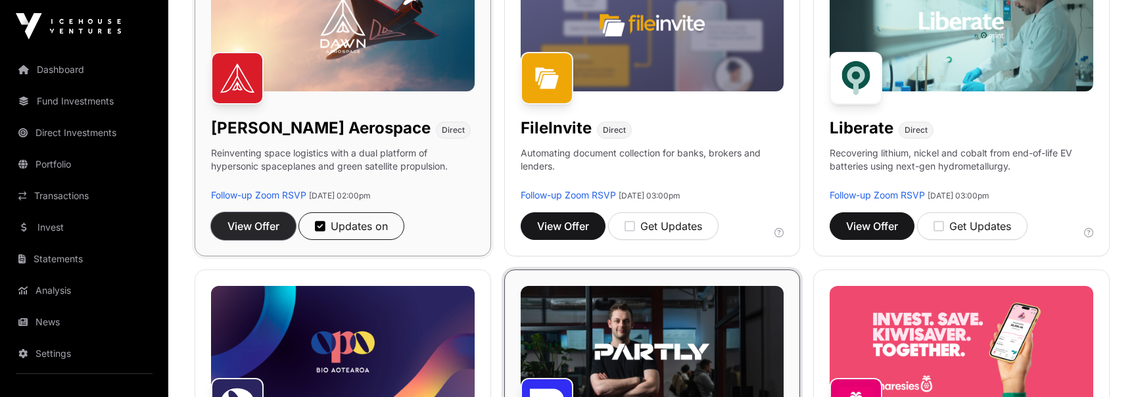
click at [256, 231] on span "View Offer" at bounding box center [253, 226] width 52 height 16
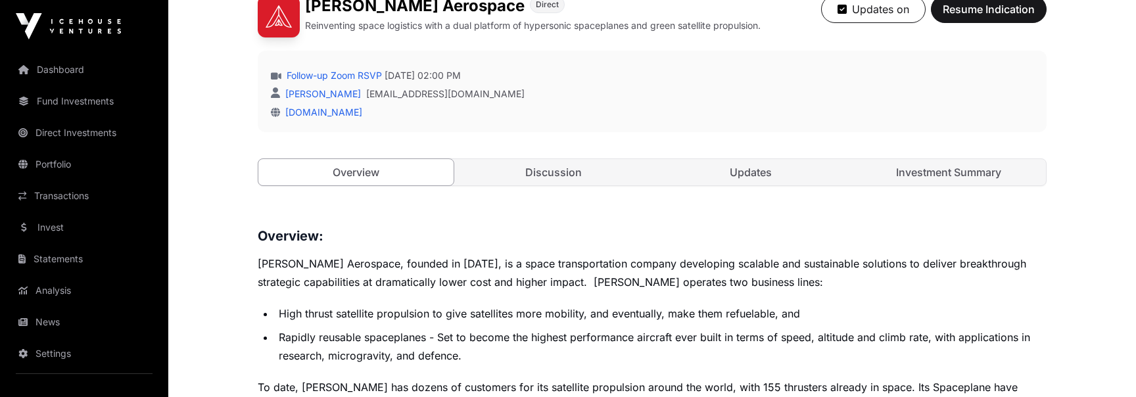
scroll to position [369, 0]
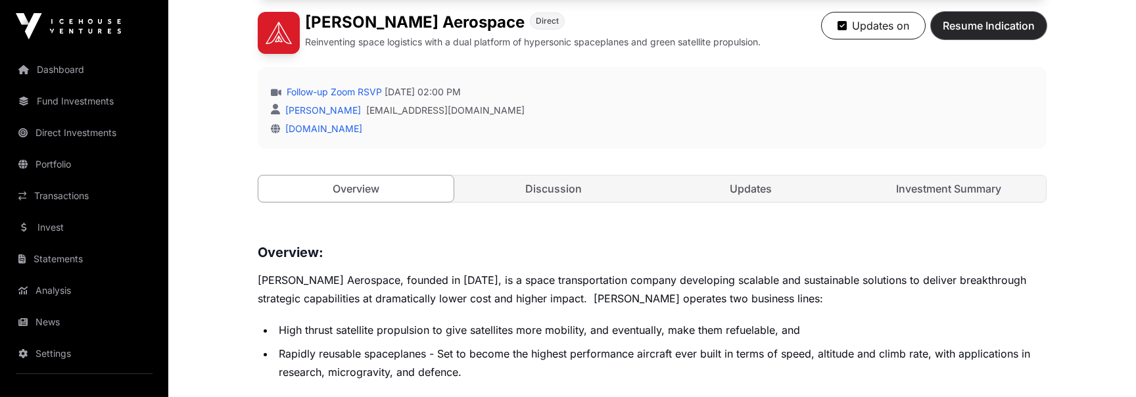
click at [1008, 23] on span "Resume Indication" at bounding box center [988, 26] width 92 height 16
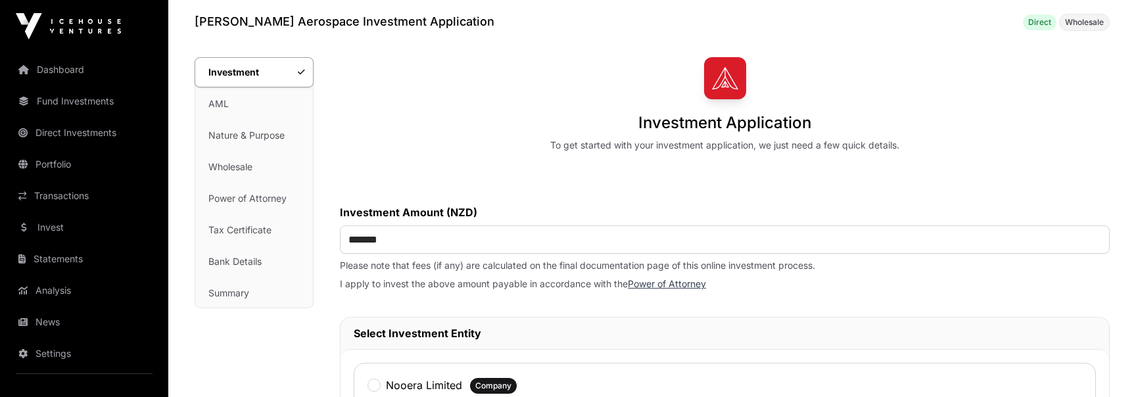
scroll to position [72, 0]
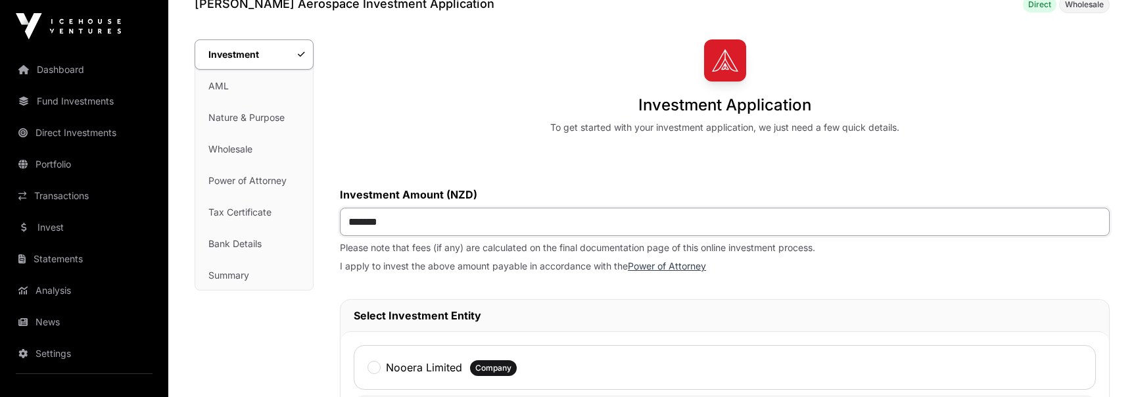
click at [422, 213] on input "*******" at bounding box center [725, 222] width 770 height 28
click at [422, 214] on input "*******" at bounding box center [725, 222] width 770 height 28
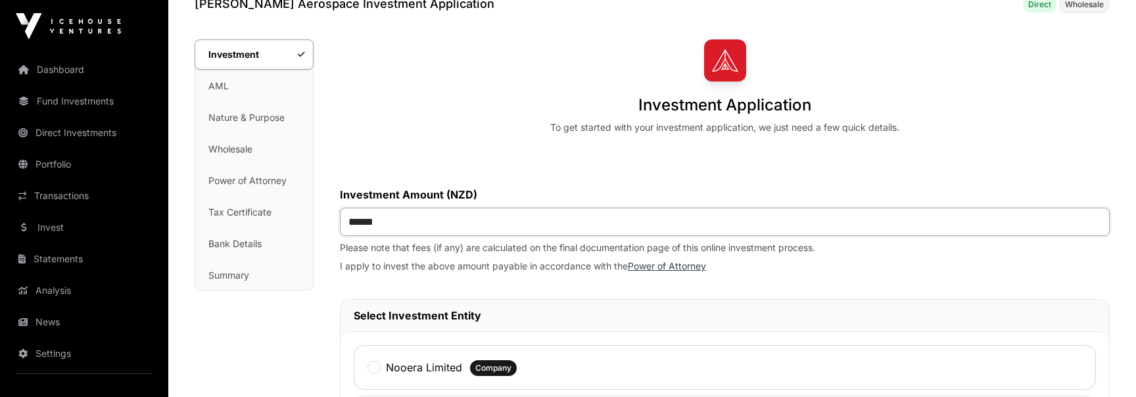
type input "*******"
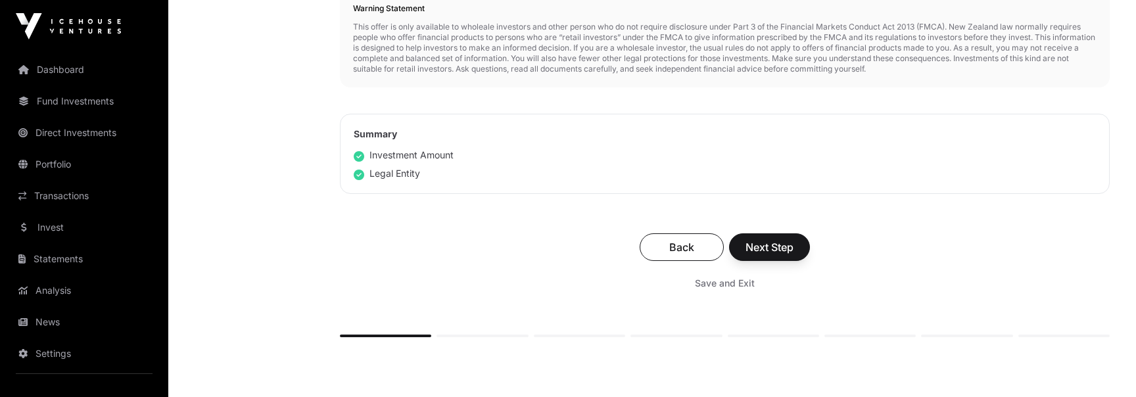
scroll to position [652, 0]
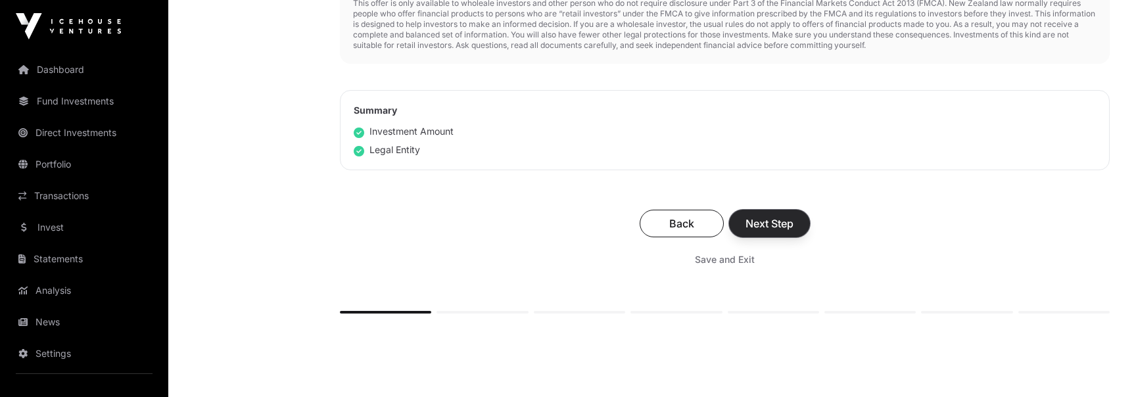
click at [749, 234] on button "Next Step" at bounding box center [769, 224] width 81 height 28
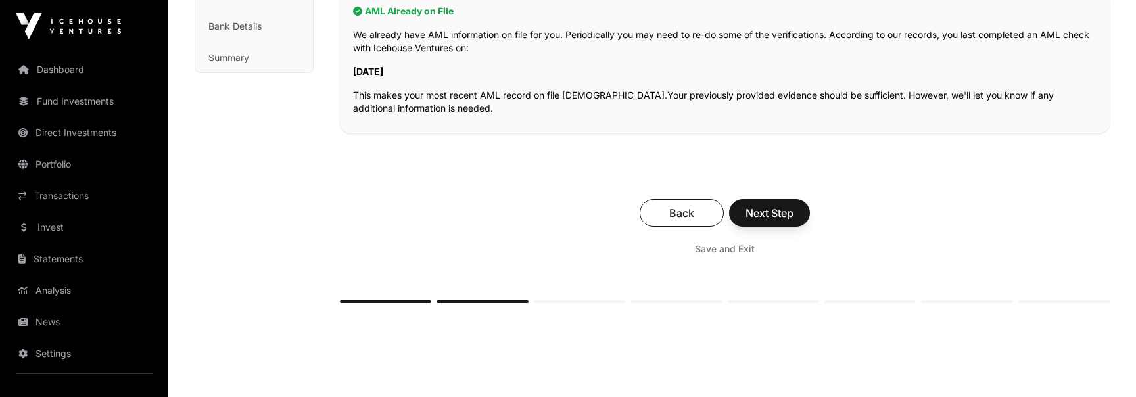
scroll to position [360, 0]
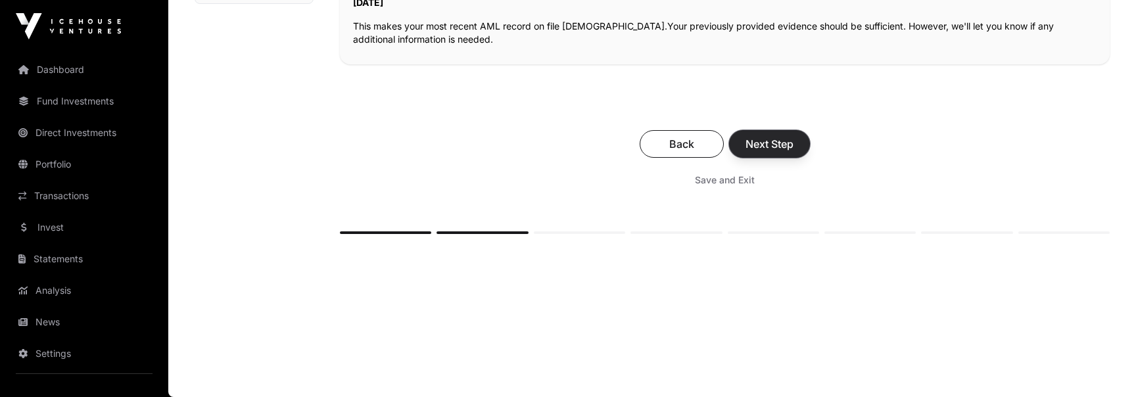
click at [779, 134] on button "Next Step" at bounding box center [769, 144] width 81 height 28
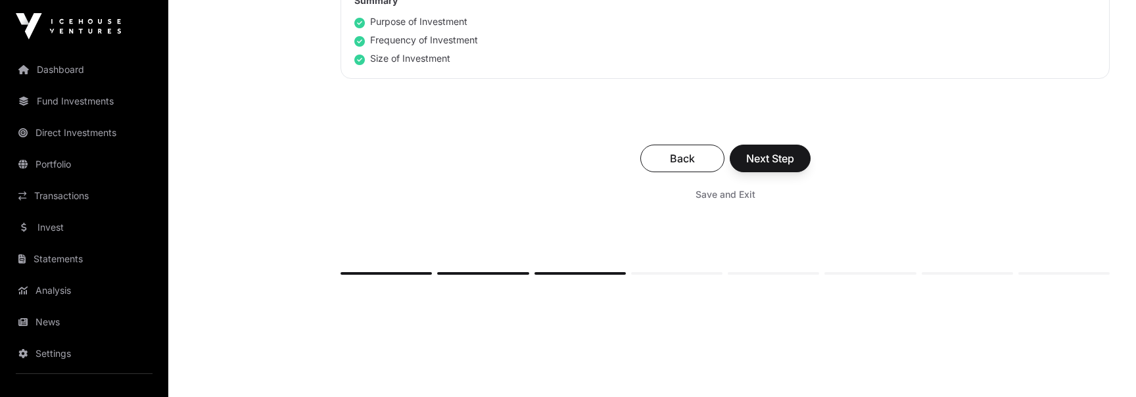
scroll to position [950, 0]
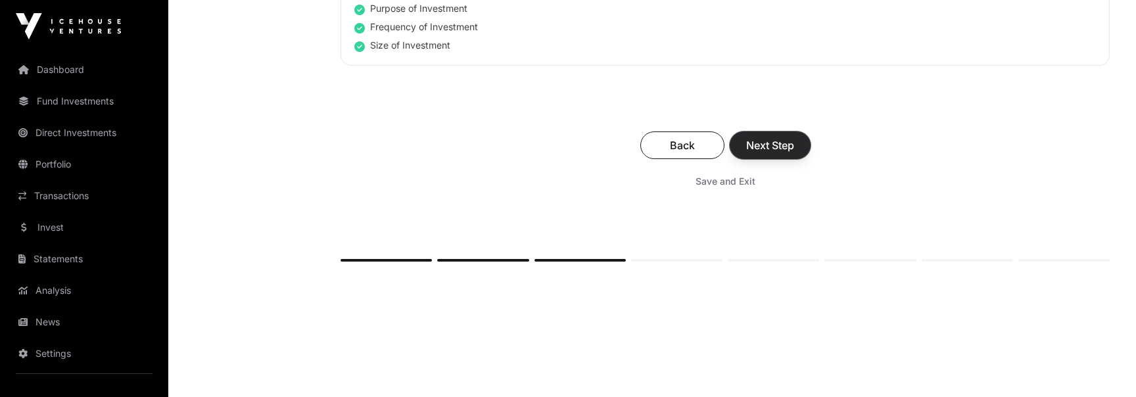
click at [779, 139] on span "Next Step" at bounding box center [770, 145] width 48 height 16
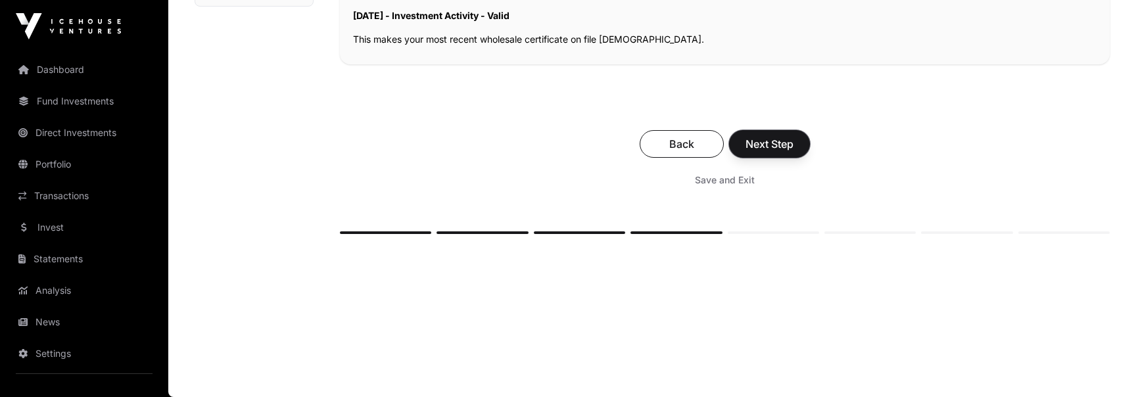
click at [779, 140] on span "Next Step" at bounding box center [769, 144] width 48 height 16
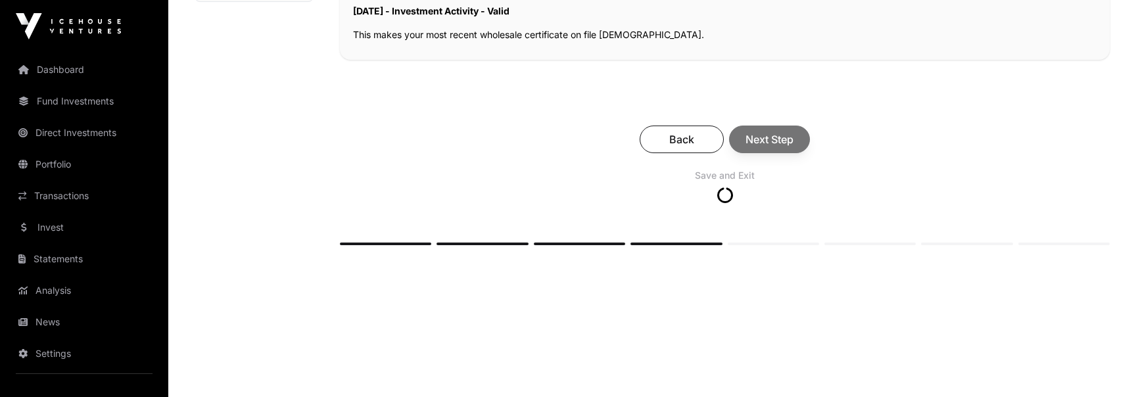
scroll to position [364, 0]
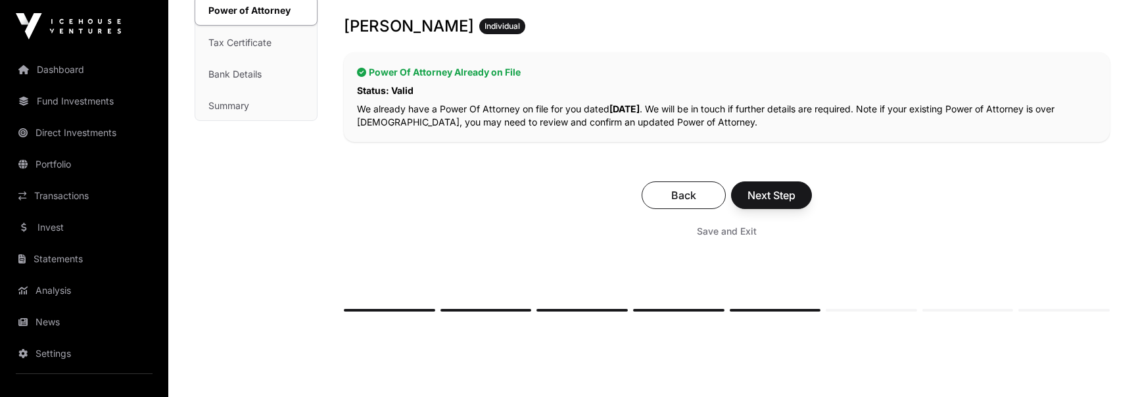
scroll to position [320, 0]
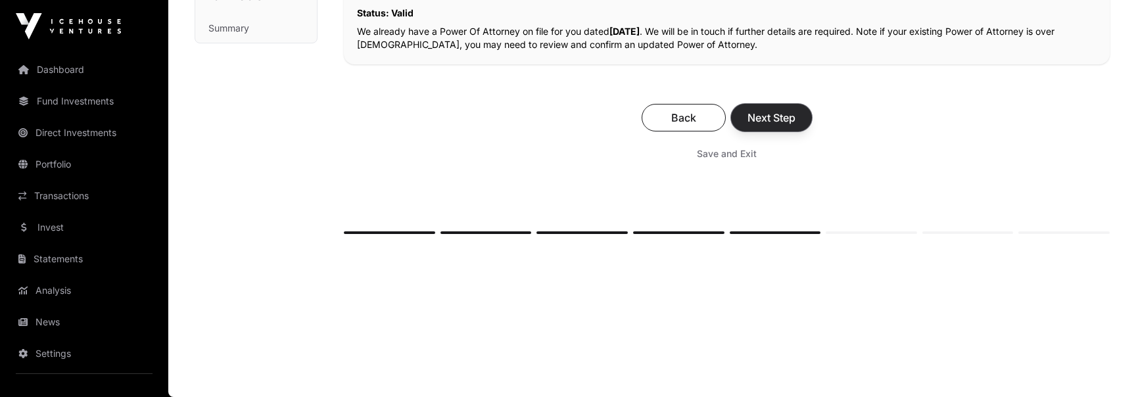
click at [785, 116] on span "Next Step" at bounding box center [771, 118] width 48 height 16
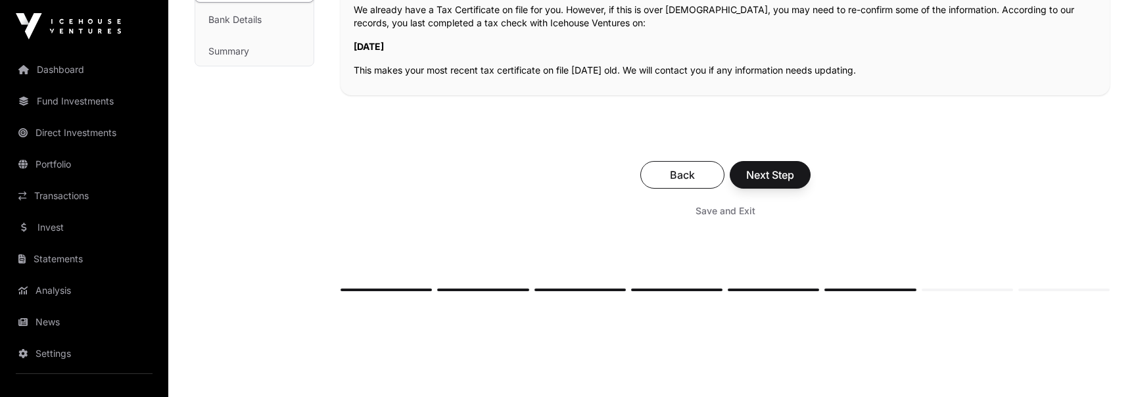
scroll to position [354, 0]
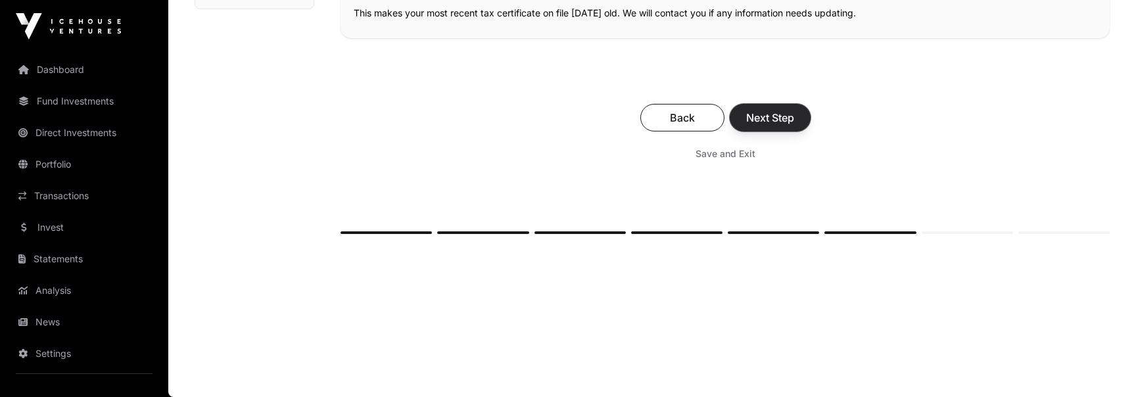
click at [791, 121] on span "Next Step" at bounding box center [770, 118] width 48 height 16
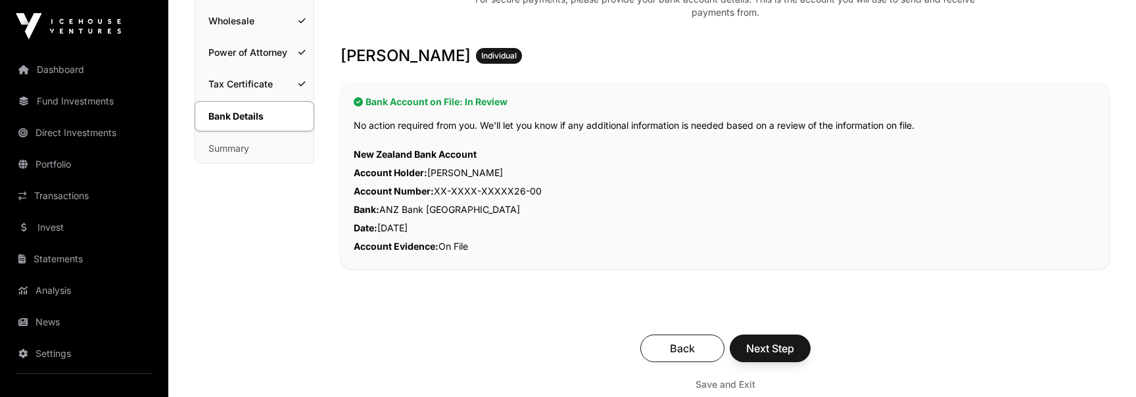
scroll to position [404, 0]
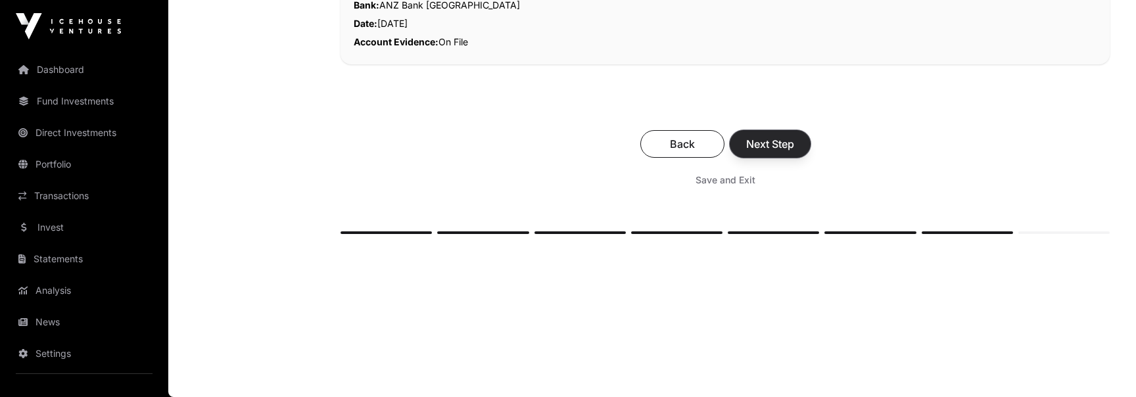
click at [788, 137] on span "Next Step" at bounding box center [770, 144] width 48 height 16
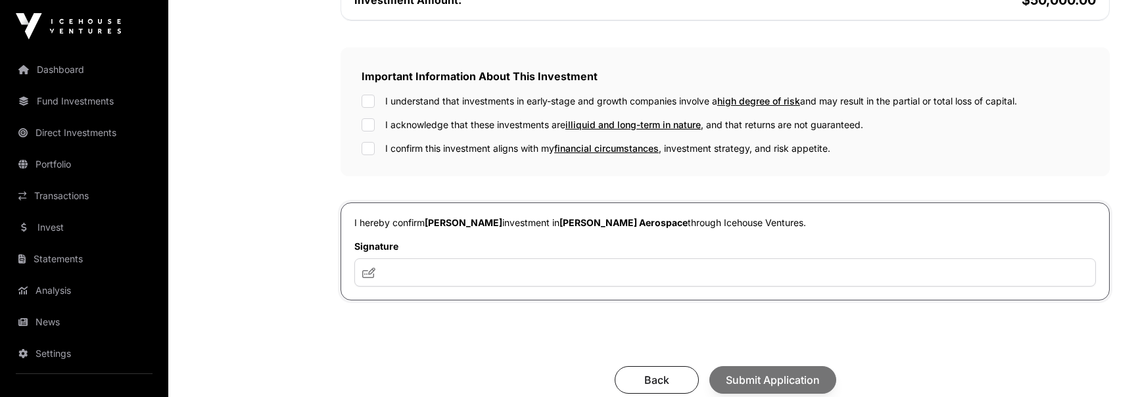
scroll to position [465, 0]
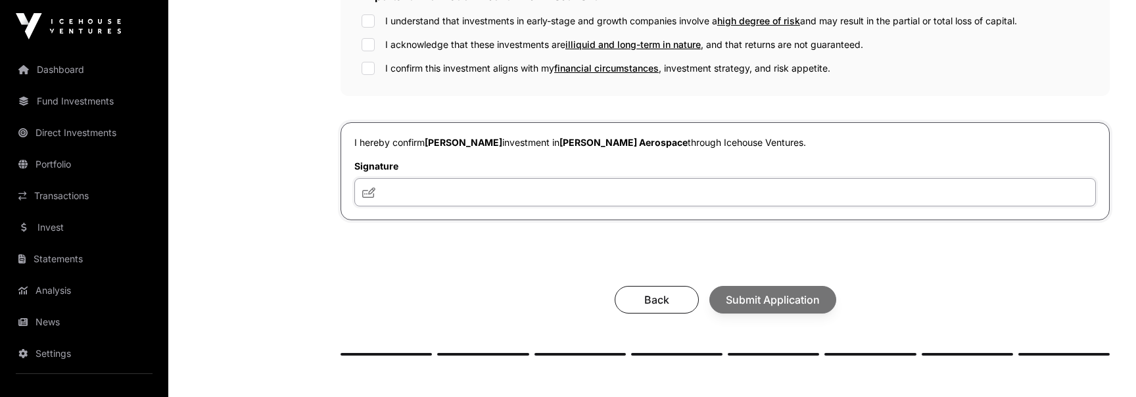
click at [686, 181] on input "text" at bounding box center [724, 192] width 741 height 28
type input "**********"
click at [369, 57] on div "I understand that investments in early-stage and growth companies involve a hig…" at bounding box center [724, 44] width 727 height 60
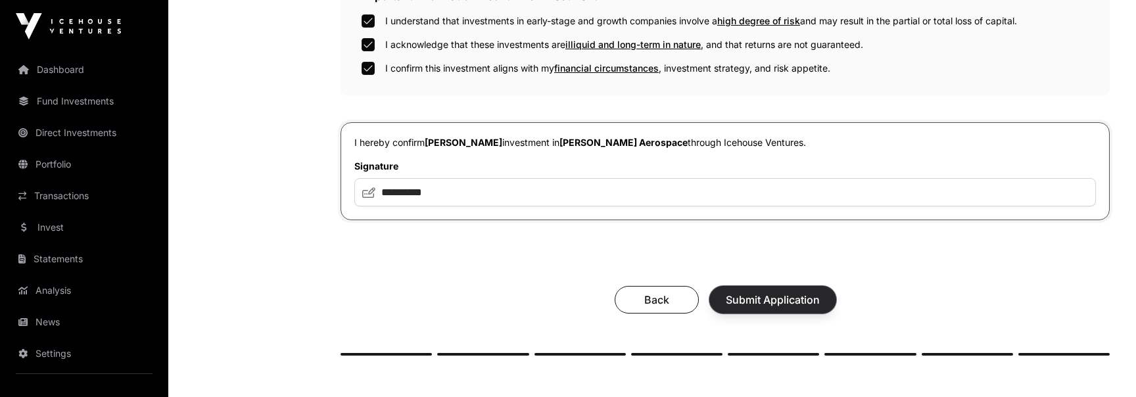
click at [810, 296] on span "Submit Application" at bounding box center [773, 300] width 94 height 16
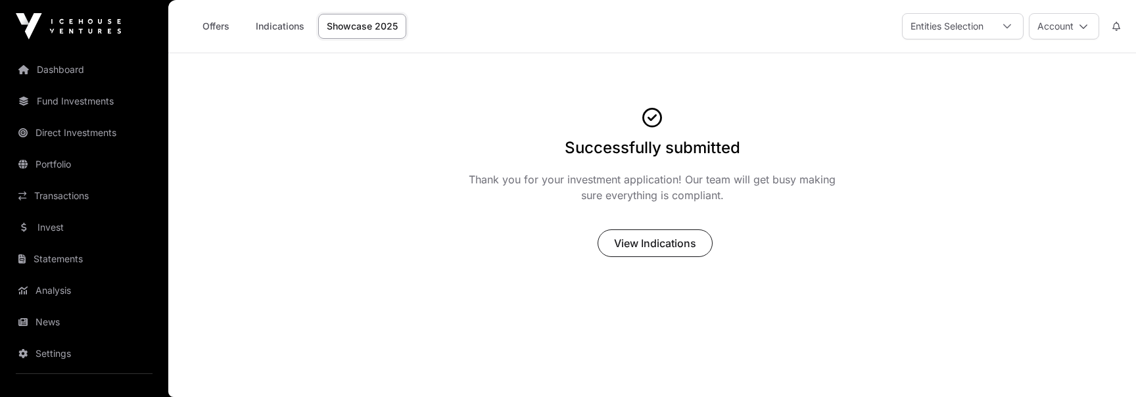
click at [78, 31] on img at bounding box center [68, 26] width 105 height 26
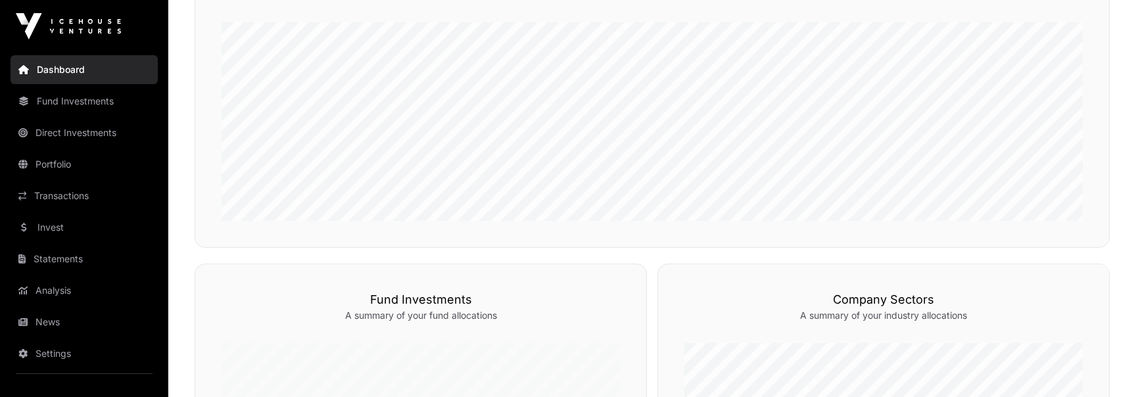
scroll to position [378, 0]
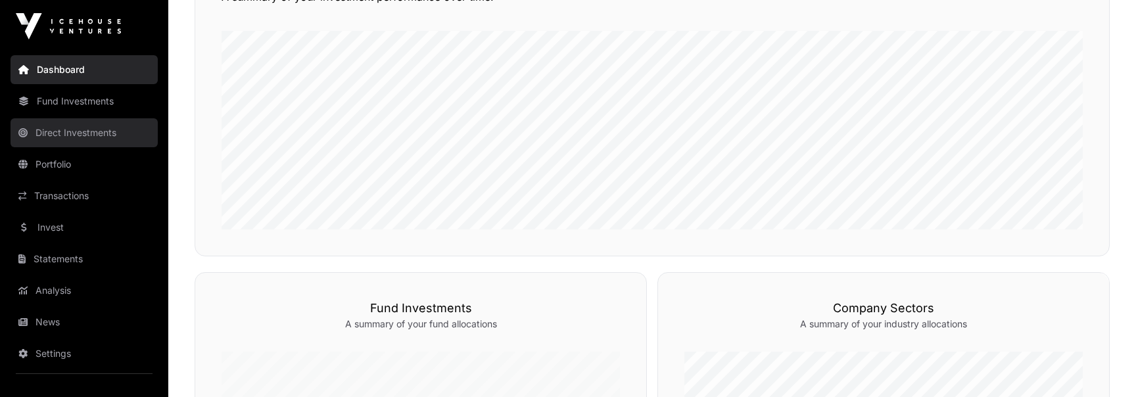
click at [66, 137] on link "Direct Investments" at bounding box center [84, 132] width 147 height 29
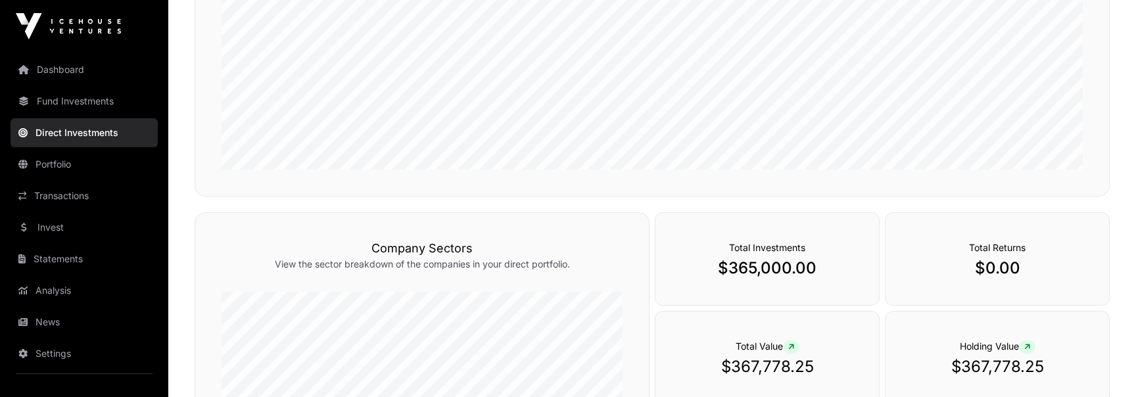
scroll to position [47, 0]
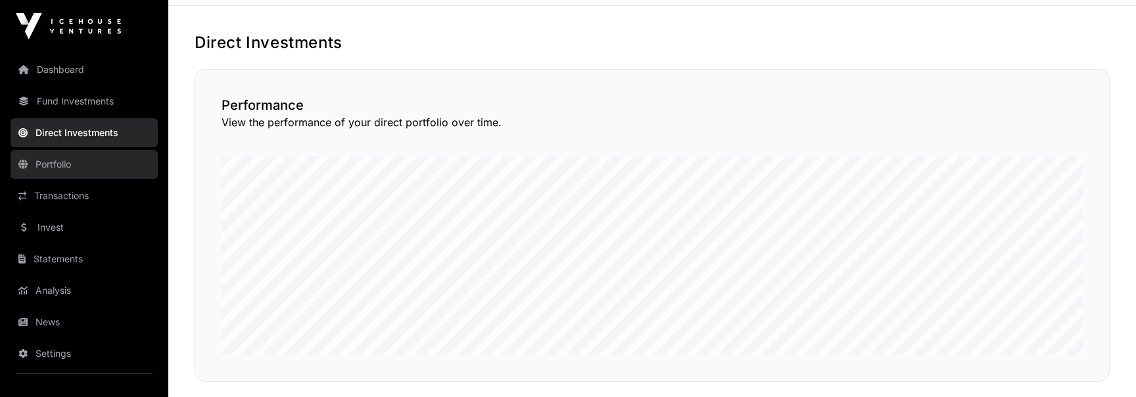
click at [73, 154] on link "Portfolio" at bounding box center [84, 164] width 147 height 29
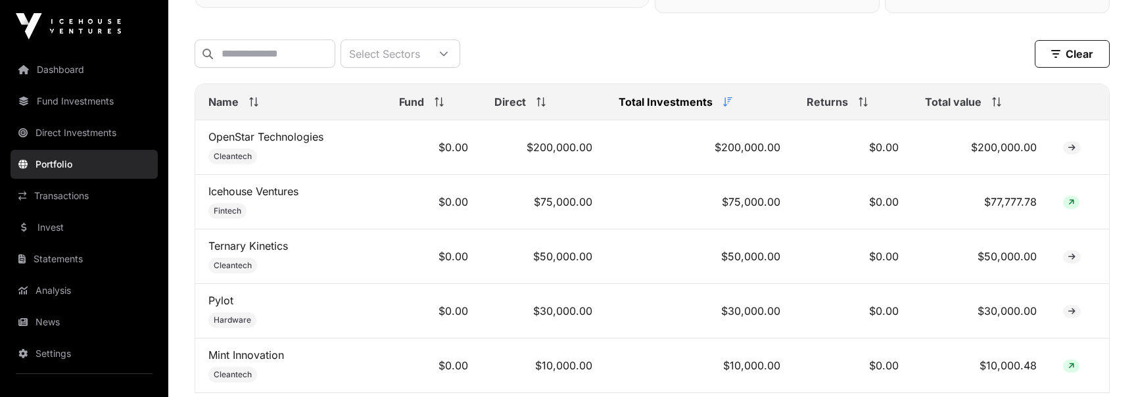
scroll to position [520, 0]
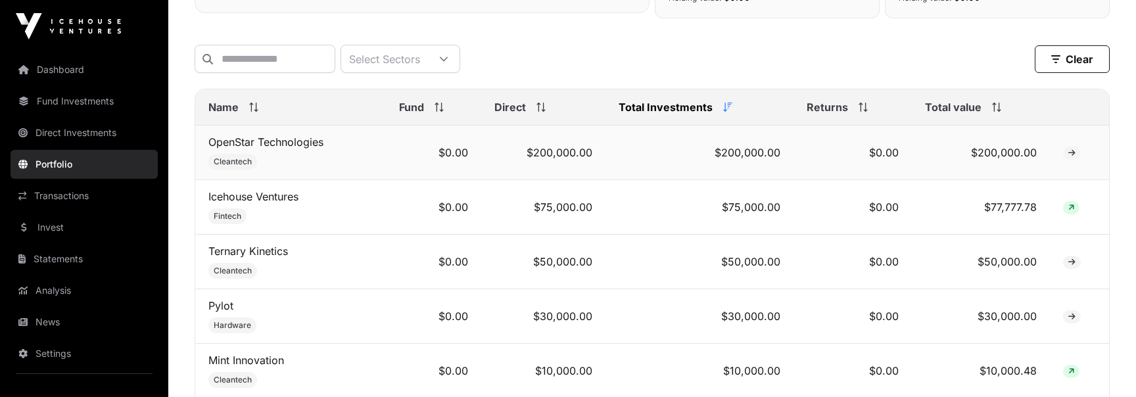
click at [707, 139] on td "$200,000.00" at bounding box center [699, 153] width 189 height 55
click at [1071, 152] on icon at bounding box center [1071, 153] width 7 height 8
